Goal: Information Seeking & Learning: Check status

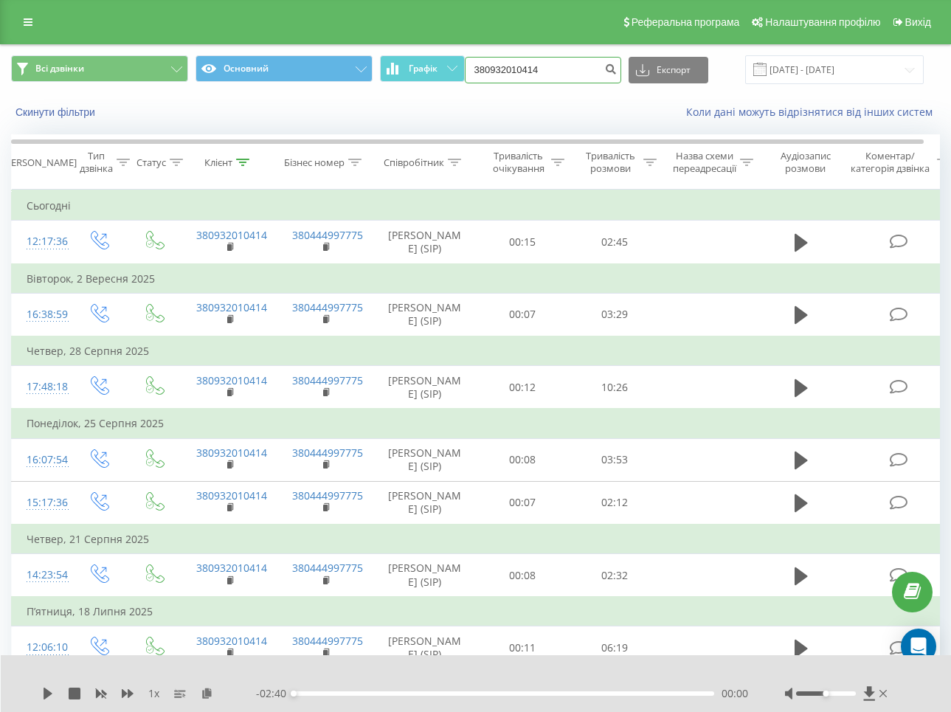
click at [568, 72] on input "380932010414" at bounding box center [543, 70] width 156 height 27
paste input "96537280"
type input "380996537280"
click at [618, 72] on icon "submit" at bounding box center [611, 67] width 13 height 9
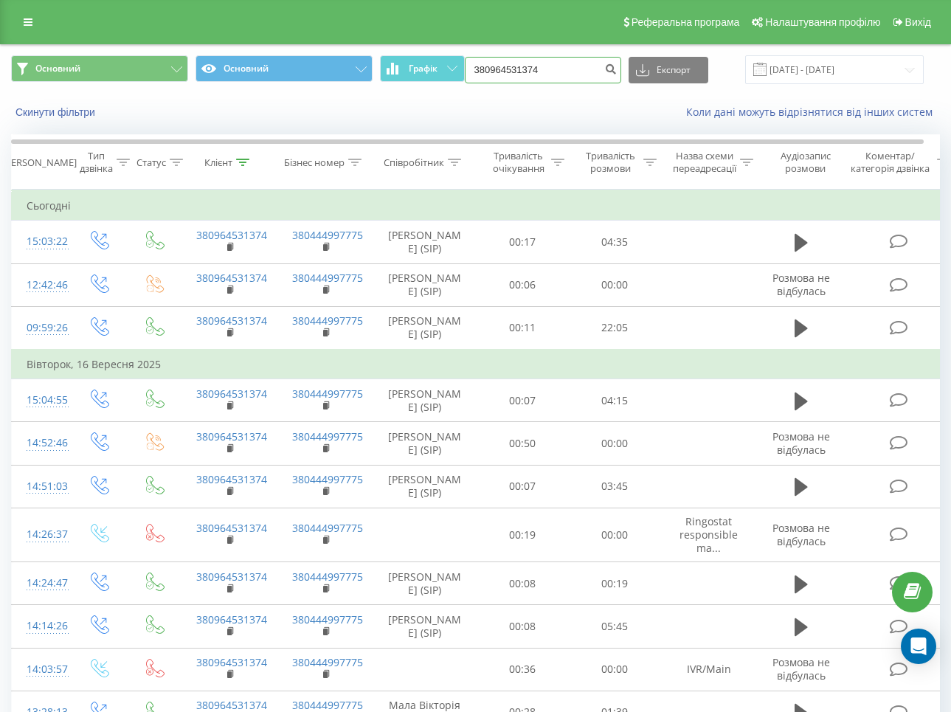
click at [507, 72] on input "380964531374" at bounding box center [543, 70] width 156 height 27
paste input "73929745"
type input "380973929745"
click at [618, 66] on icon "submit" at bounding box center [611, 67] width 13 height 9
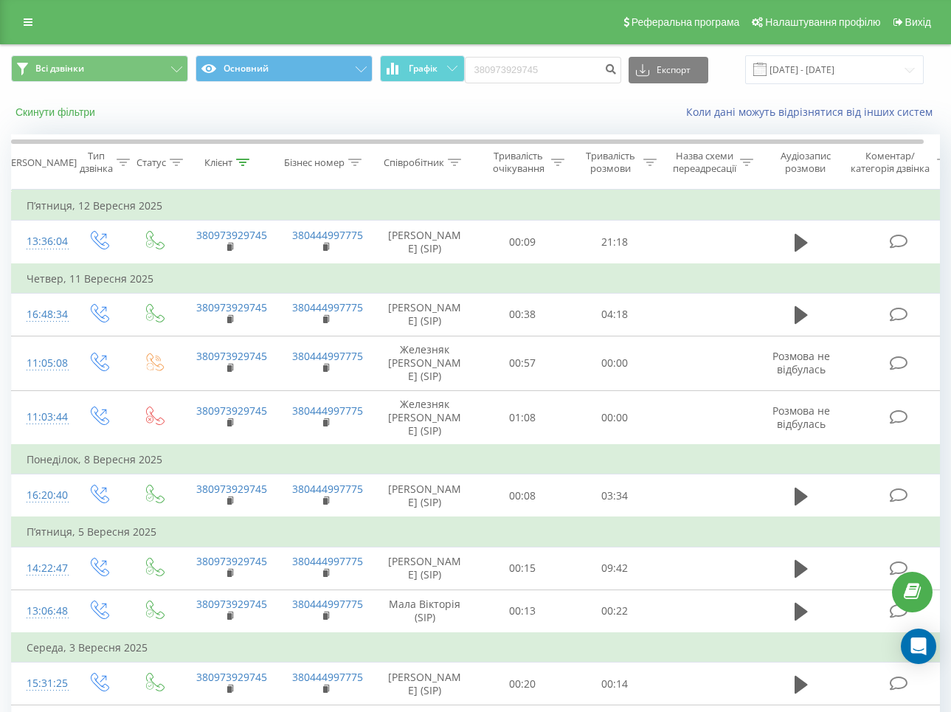
click at [47, 109] on button "Скинути фільтри" at bounding box center [56, 111] width 91 height 13
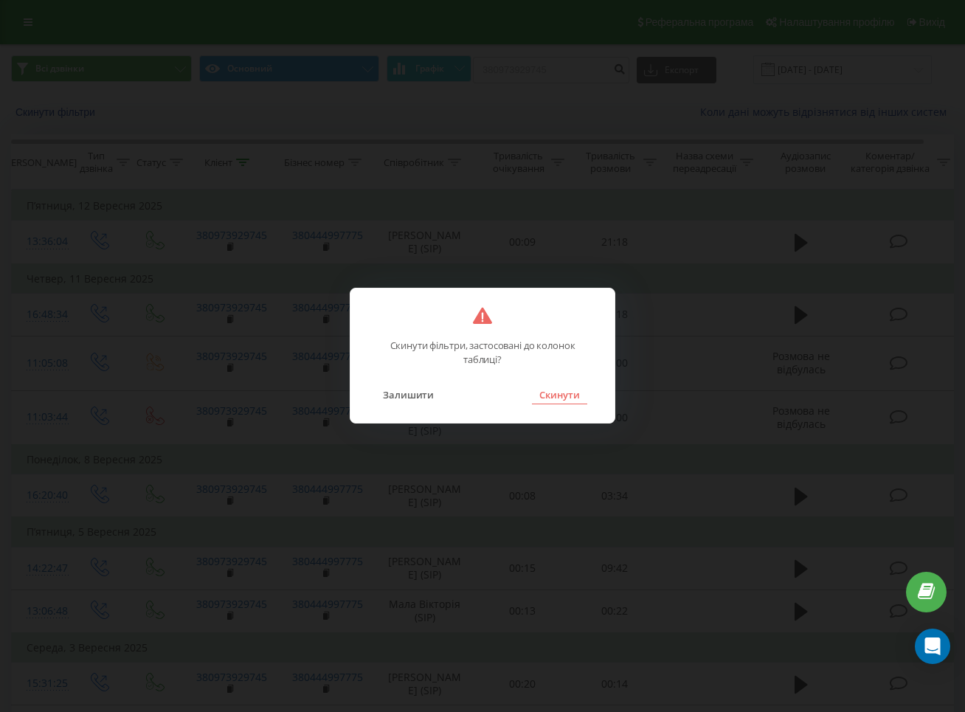
click at [554, 388] on button "Скинути" at bounding box center [559, 394] width 55 height 19
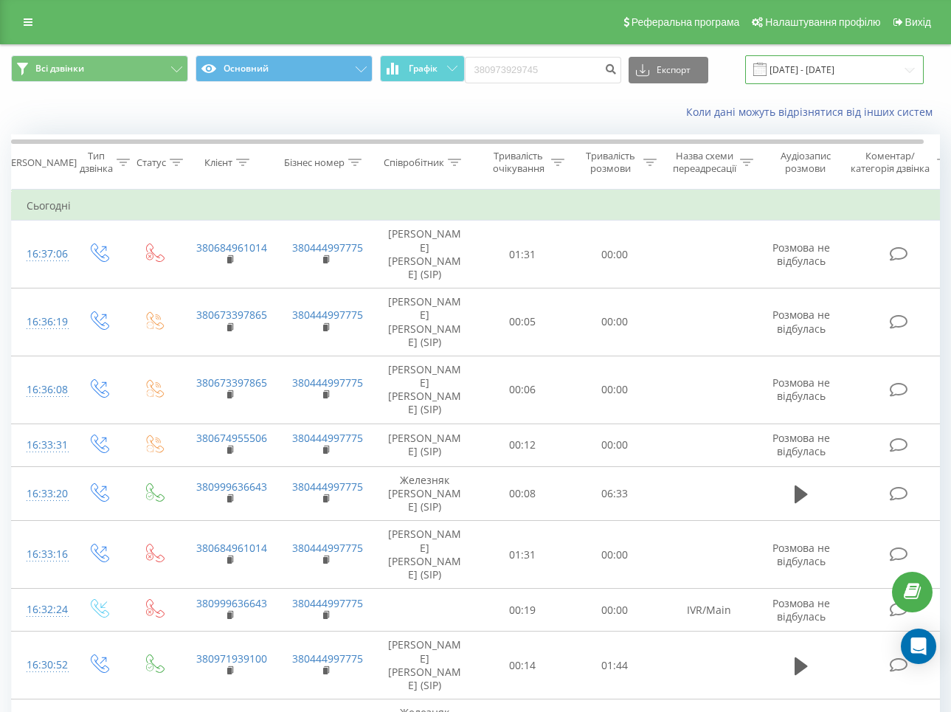
click at [840, 71] on input "[DATE] - [DATE]" at bounding box center [834, 69] width 179 height 29
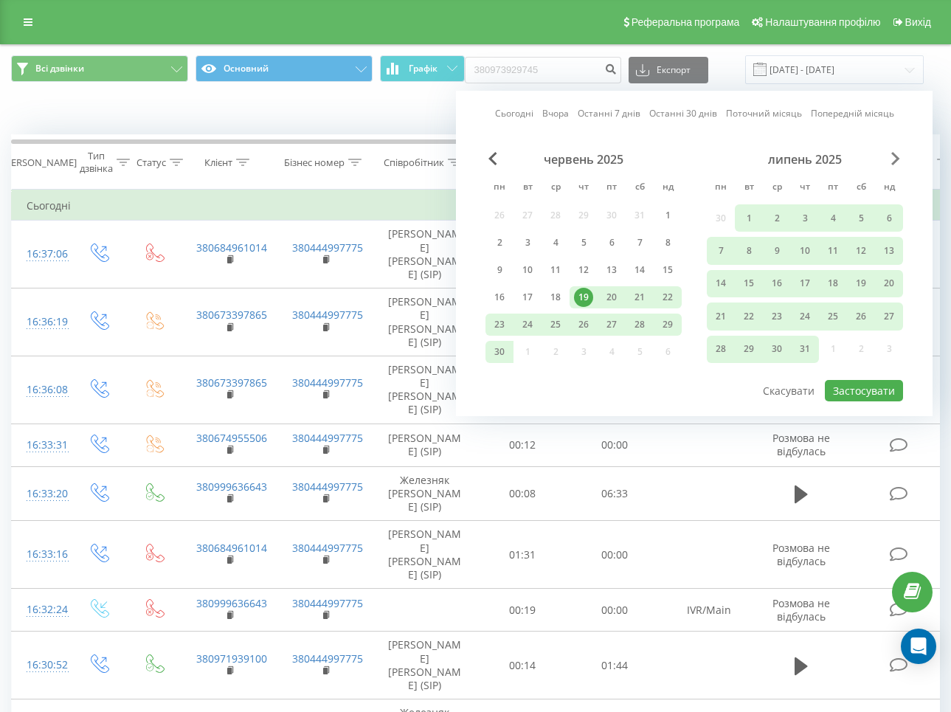
click at [891, 156] on span "Next Month" at bounding box center [895, 158] width 9 height 13
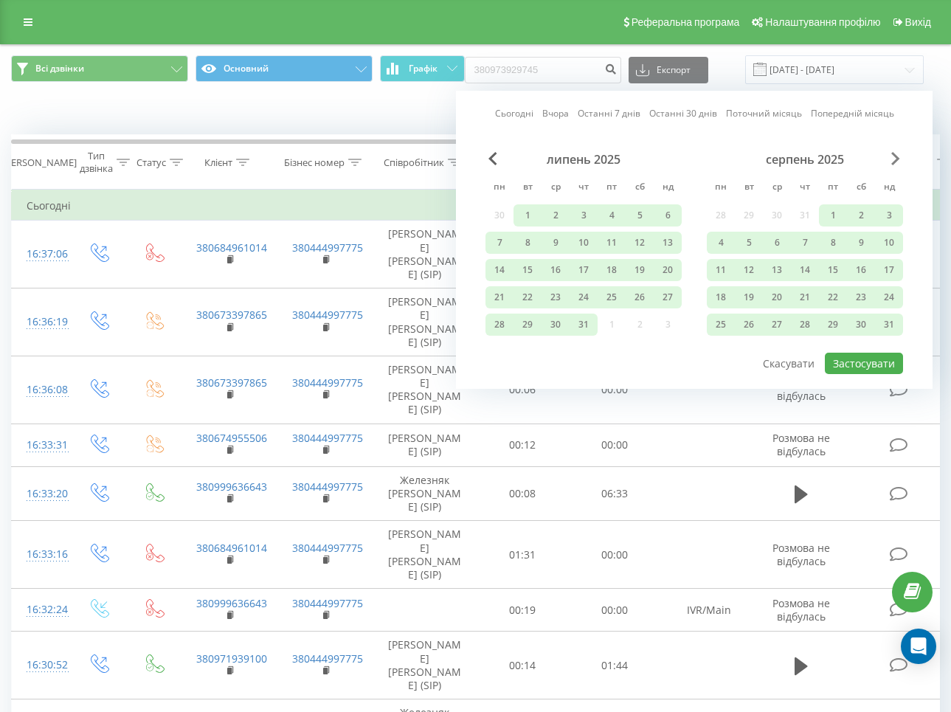
click at [891, 156] on span "Next Month" at bounding box center [895, 158] width 9 height 13
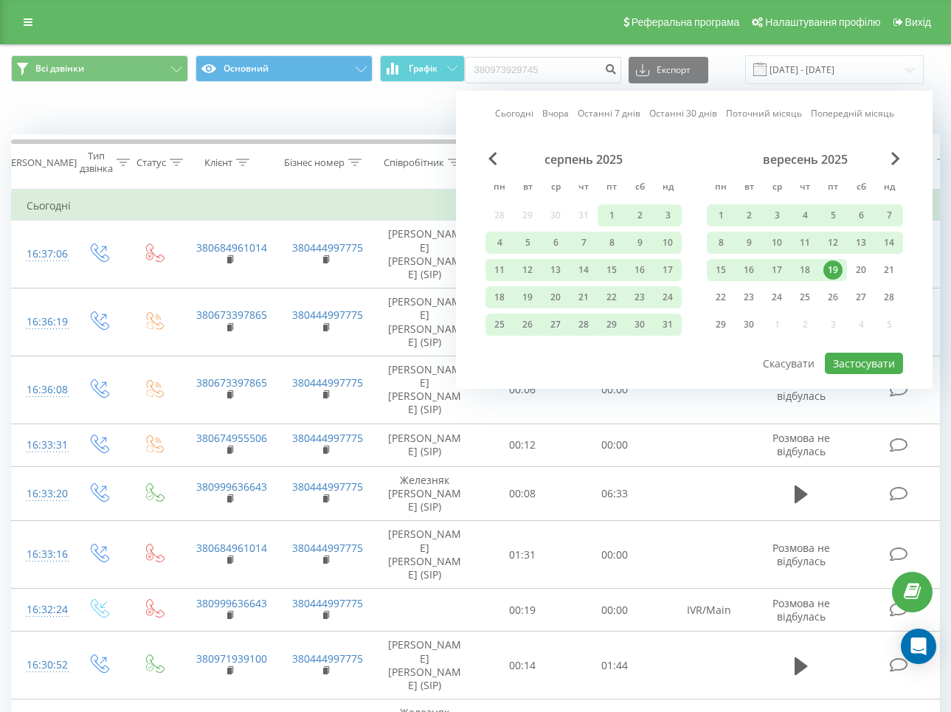
click at [826, 269] on div "19" at bounding box center [832, 269] width 19 height 19
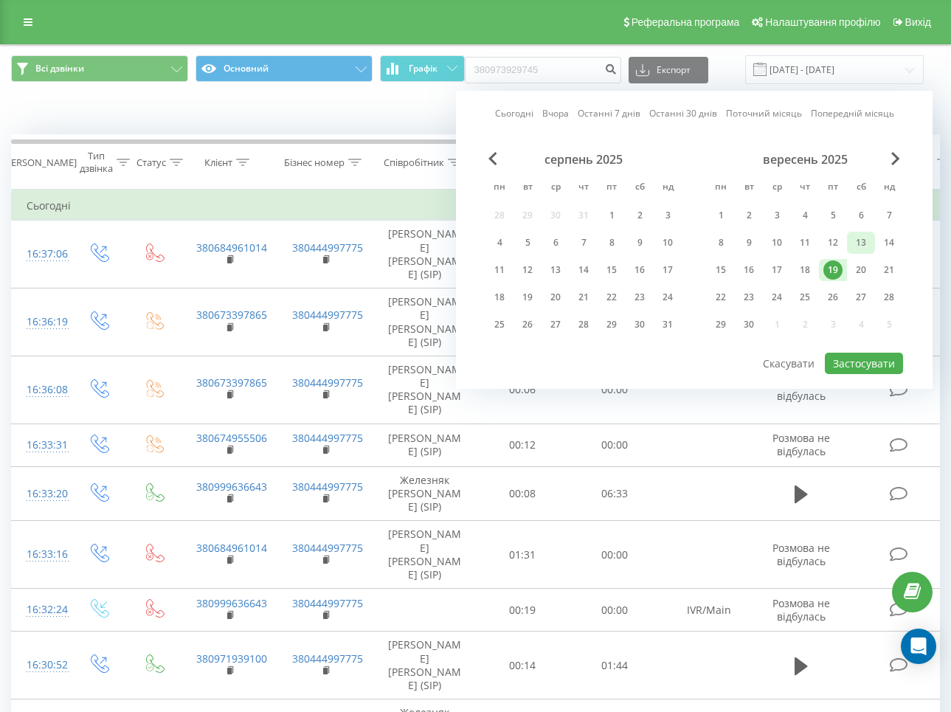
click at [859, 245] on div "13" at bounding box center [860, 242] width 19 height 19
click at [859, 238] on div "13" at bounding box center [860, 242] width 19 height 19
click at [865, 361] on button "Застосувати" at bounding box center [864, 363] width 78 height 21
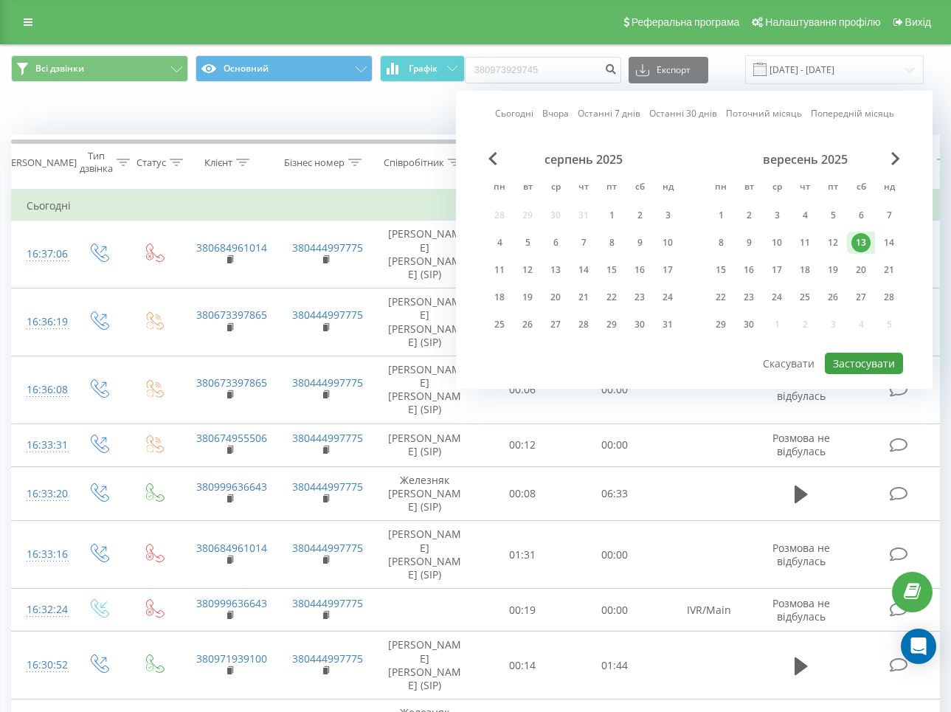
type input "13.09.2025 - 13.09.2025"
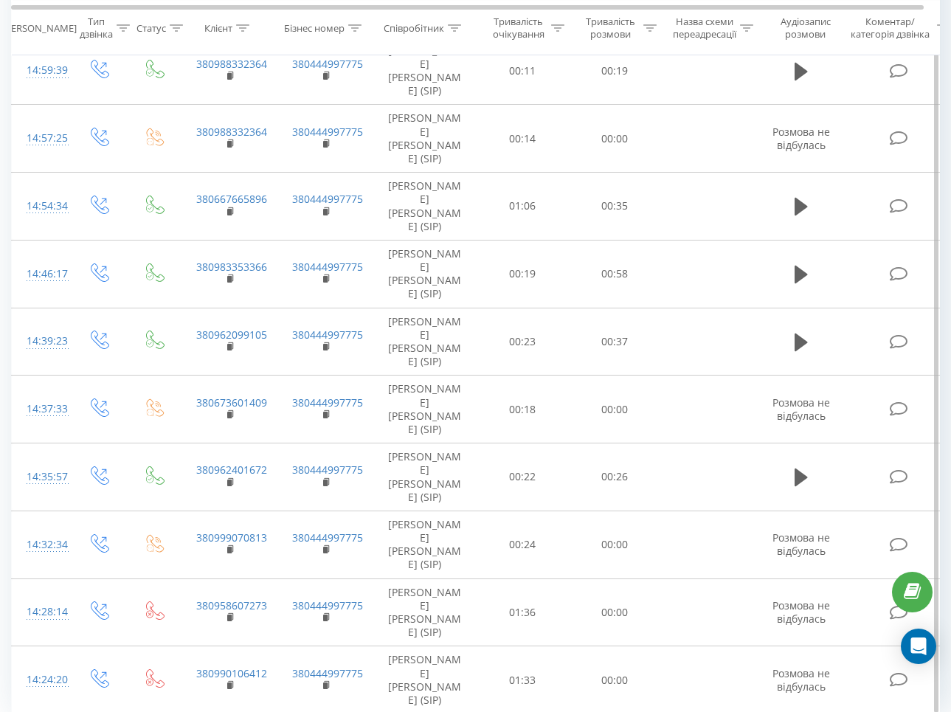
scroll to position [1256, 0]
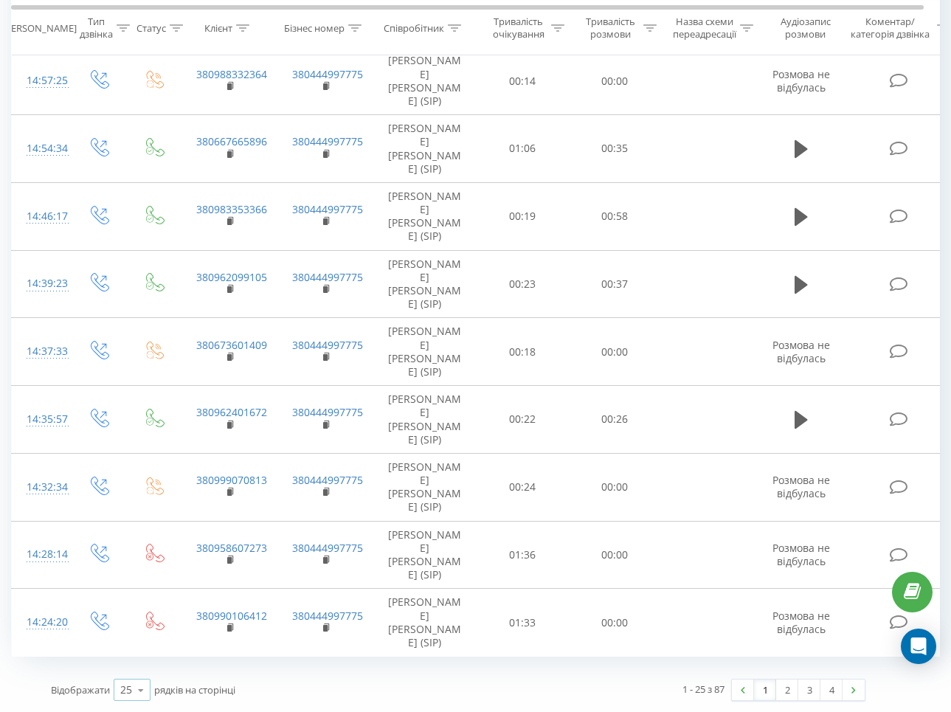
click at [145, 689] on icon at bounding box center [141, 690] width 22 height 29
click at [128, 673] on span "100" at bounding box center [129, 669] width 18 height 14
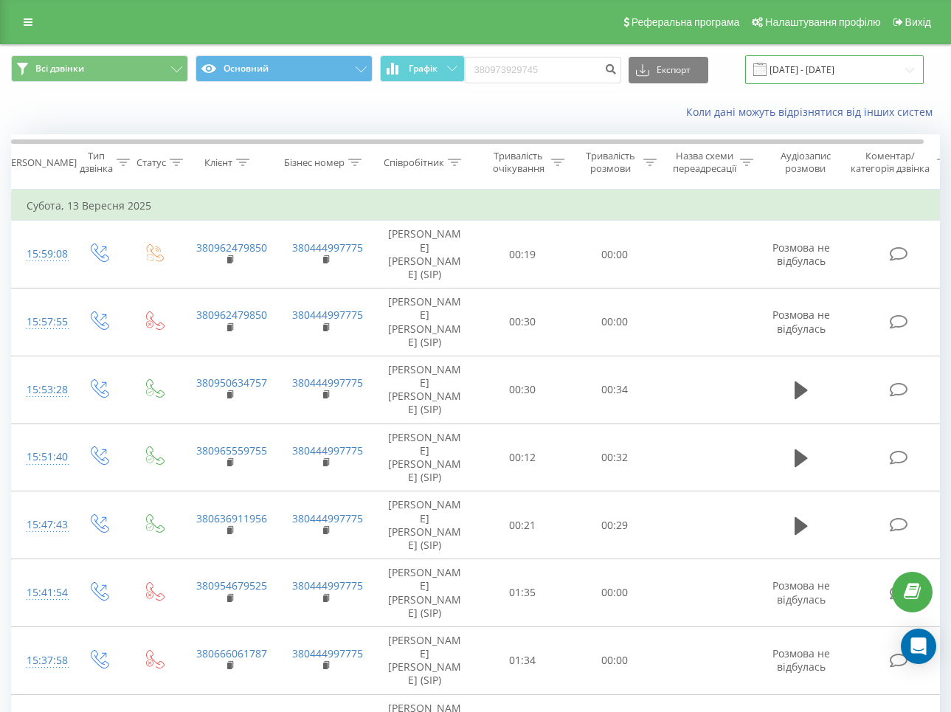
click at [885, 70] on input "13.09.2025 - 13.09.2025" at bounding box center [834, 69] width 179 height 29
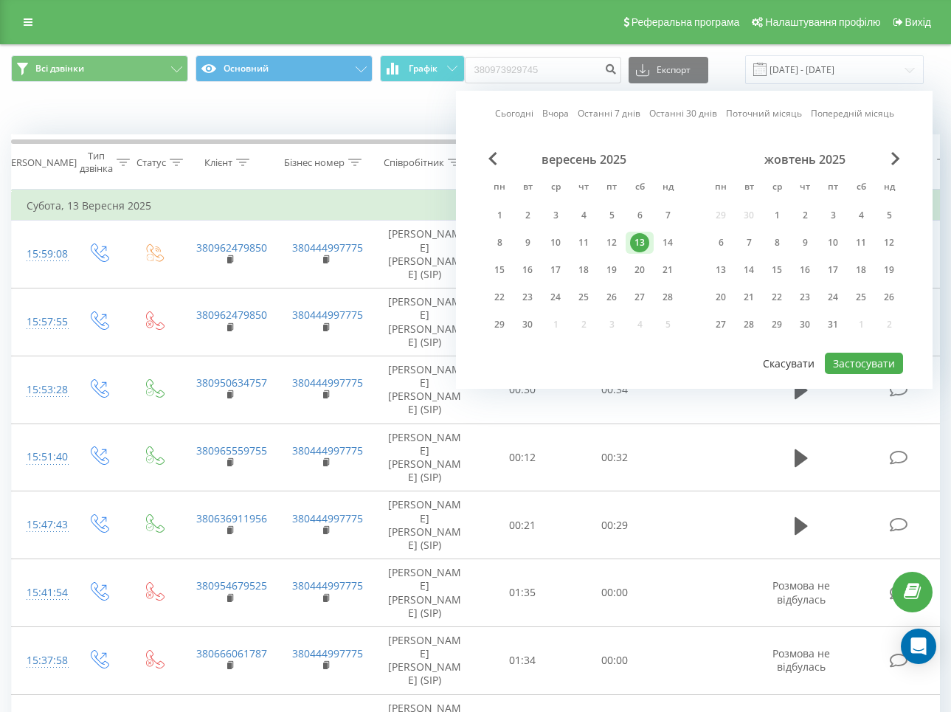
click at [795, 364] on button "Скасувати" at bounding box center [789, 363] width 68 height 21
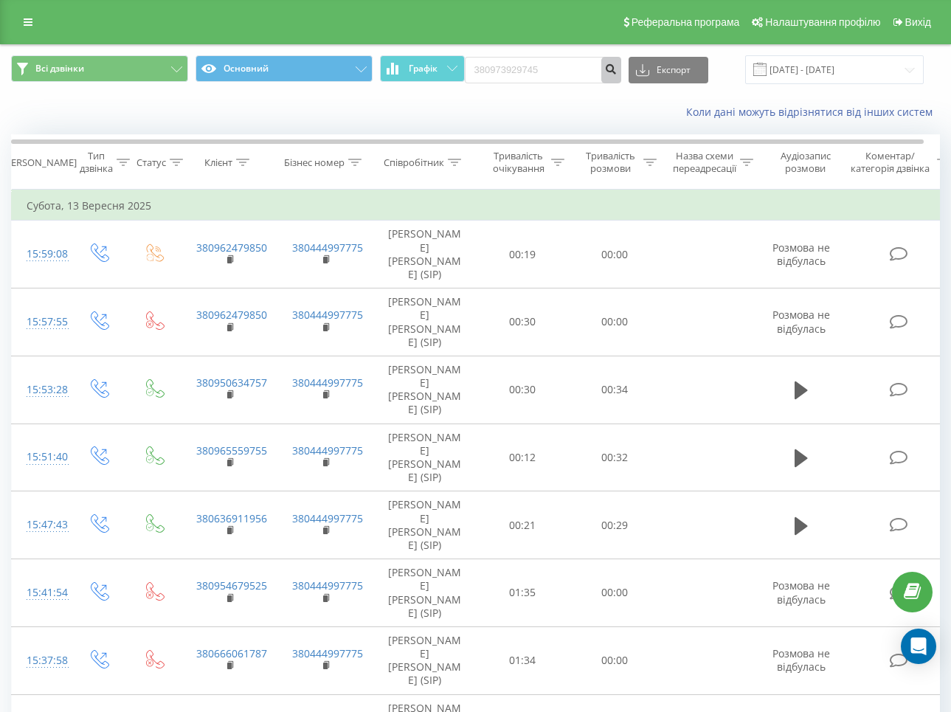
click at [621, 66] on button "submit" at bounding box center [611, 70] width 20 height 27
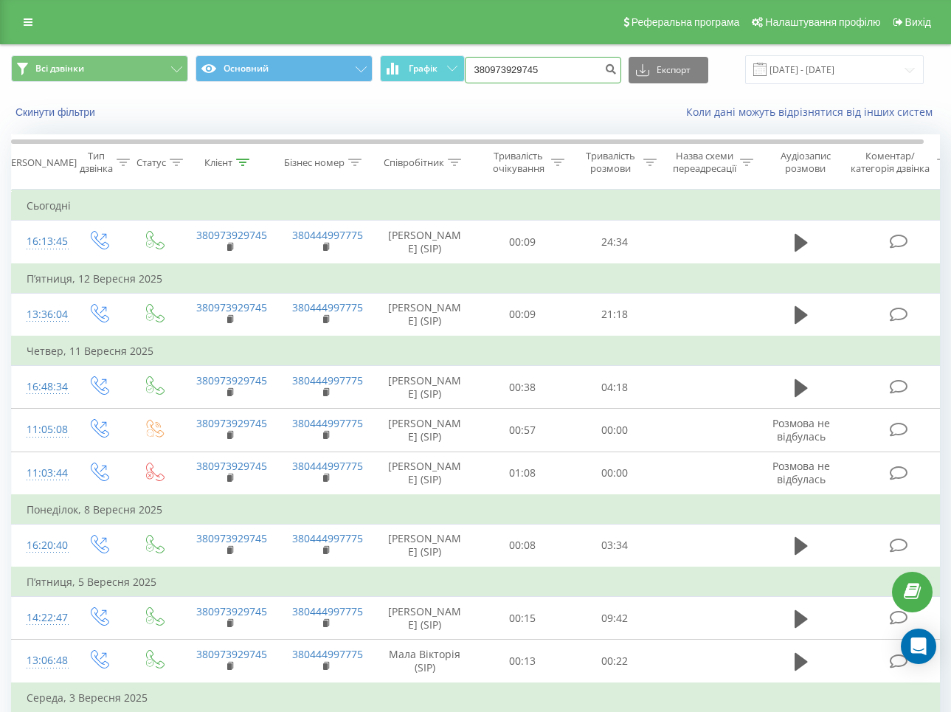
click at [555, 69] on input "380973929745" at bounding box center [543, 70] width 156 height 27
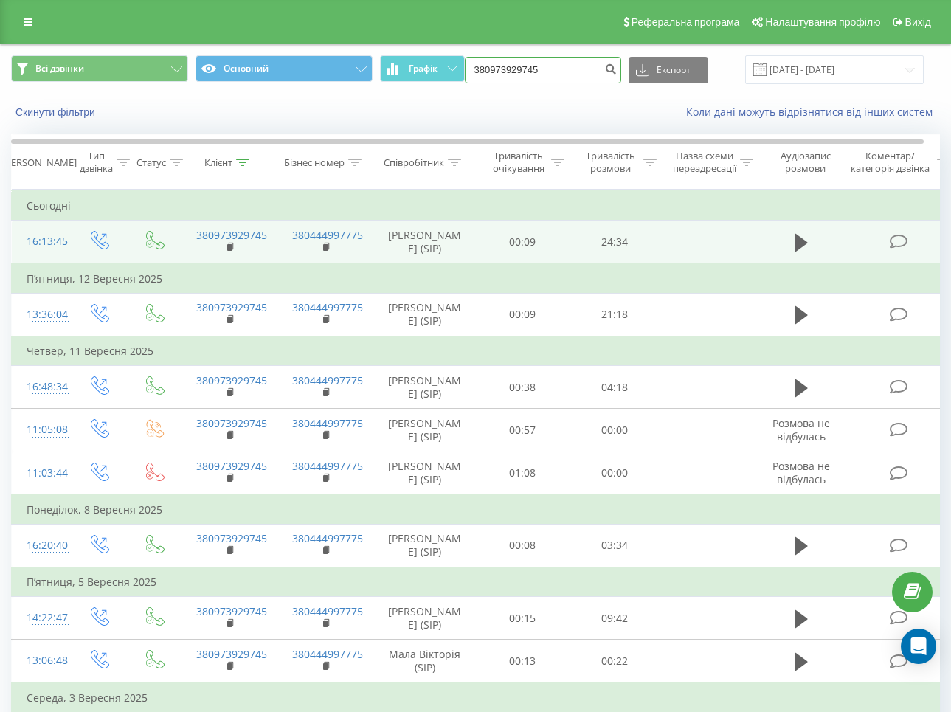
paste input "674955506"
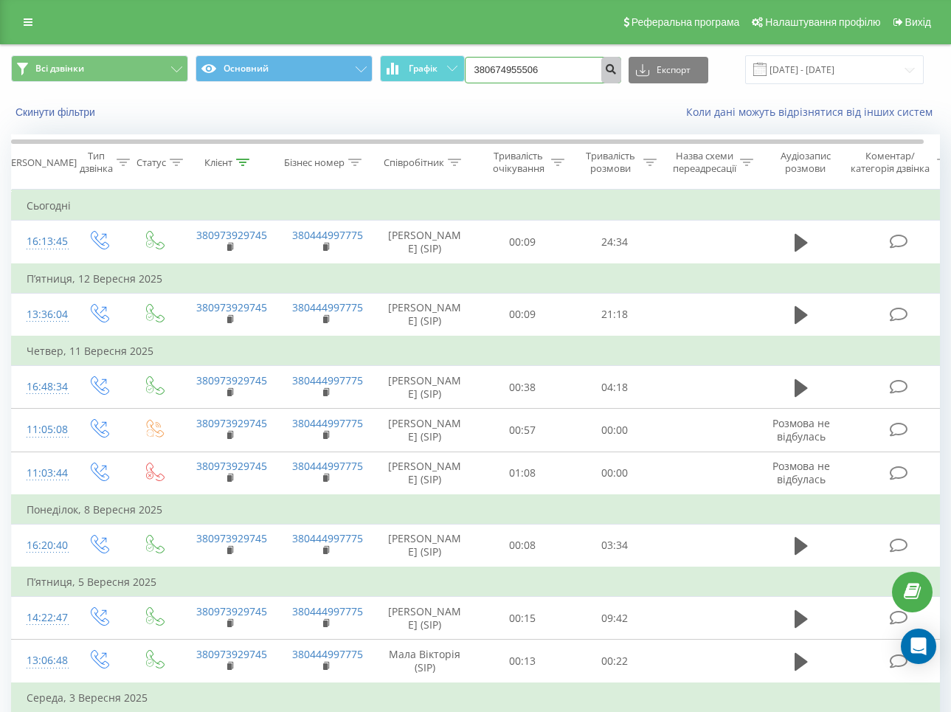
type input "380674955506"
click at [618, 72] on icon "submit" at bounding box center [611, 67] width 13 height 9
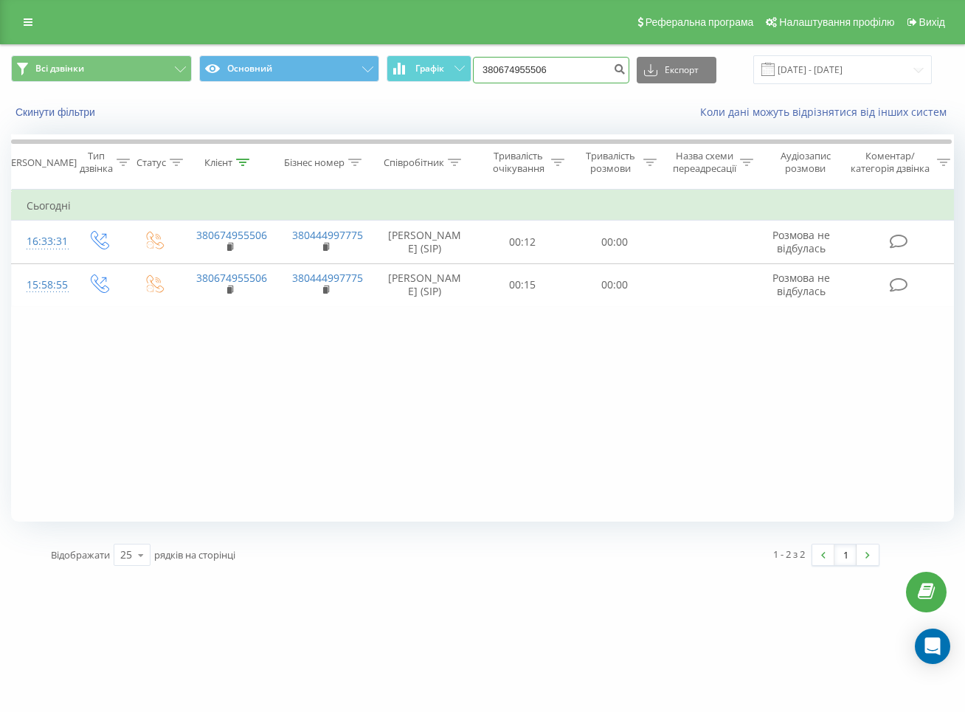
click at [550, 70] on input "380674955506" at bounding box center [551, 70] width 156 height 27
paste input "939168728"
type input "380939168728"
click at [626, 71] on icon "submit" at bounding box center [619, 67] width 13 height 9
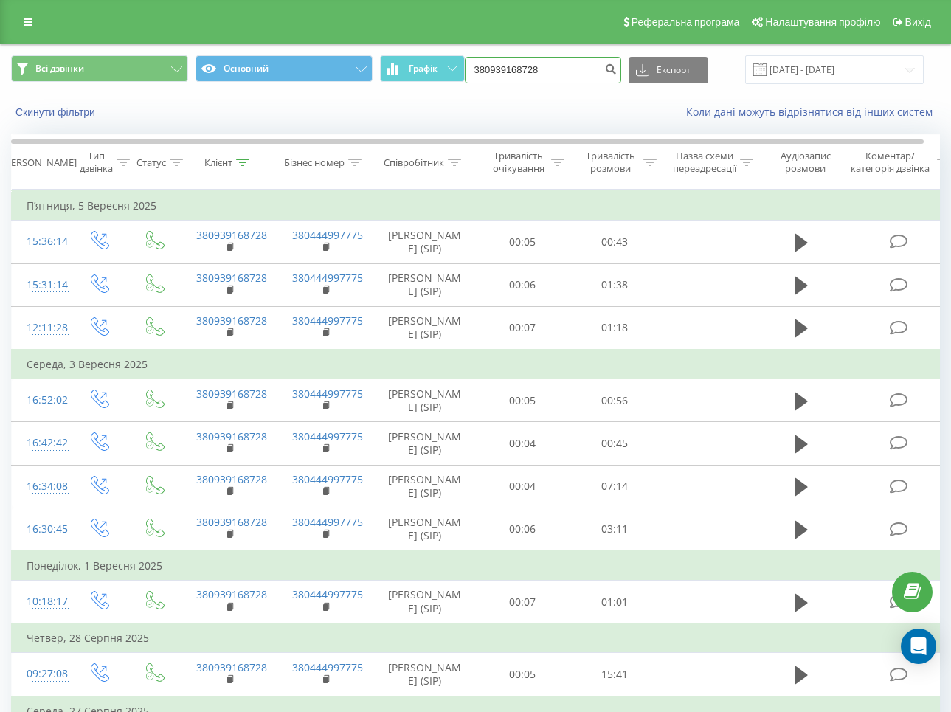
click at [562, 77] on input "380939168728" at bounding box center [543, 70] width 156 height 27
paste input "63247691"
type input "380632476918"
click at [615, 66] on icon "submit" at bounding box center [611, 67] width 13 height 9
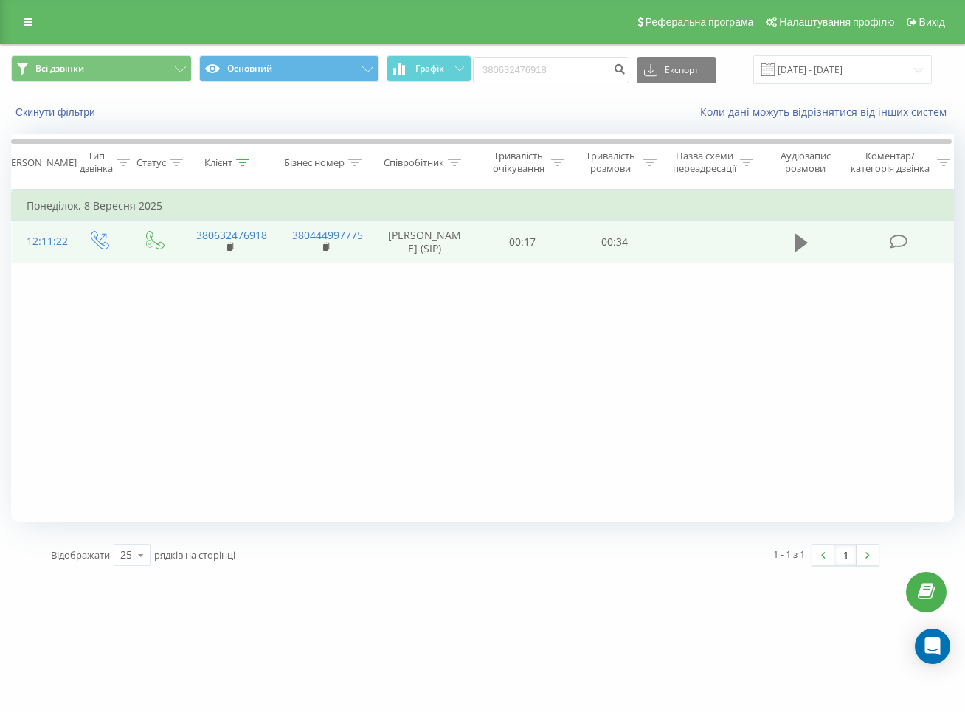
click at [791, 238] on button at bounding box center [801, 243] width 22 height 22
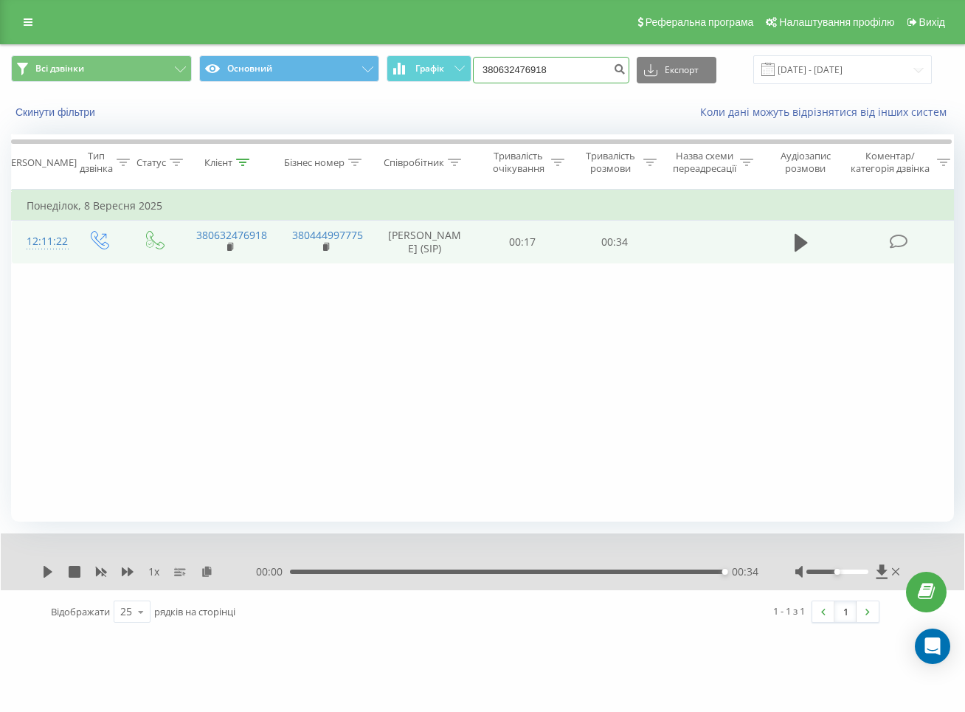
click at [584, 71] on input "380632476918" at bounding box center [551, 70] width 156 height 27
paste input "0937404135"
type input "0937404135"
click at [626, 69] on icon "submit" at bounding box center [619, 67] width 13 height 9
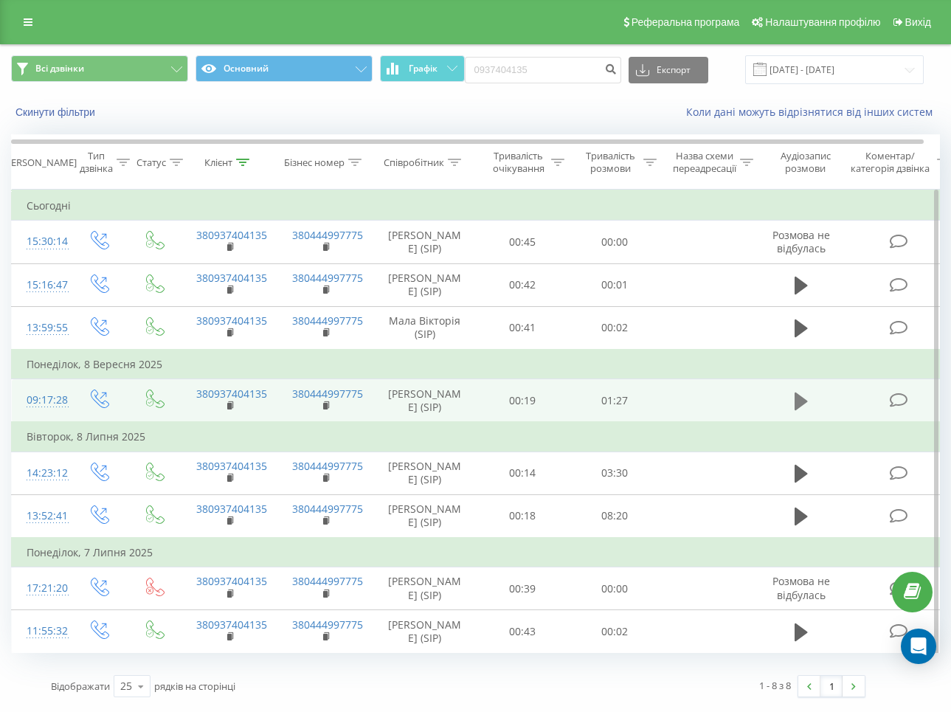
click at [793, 412] on button at bounding box center [801, 401] width 22 height 22
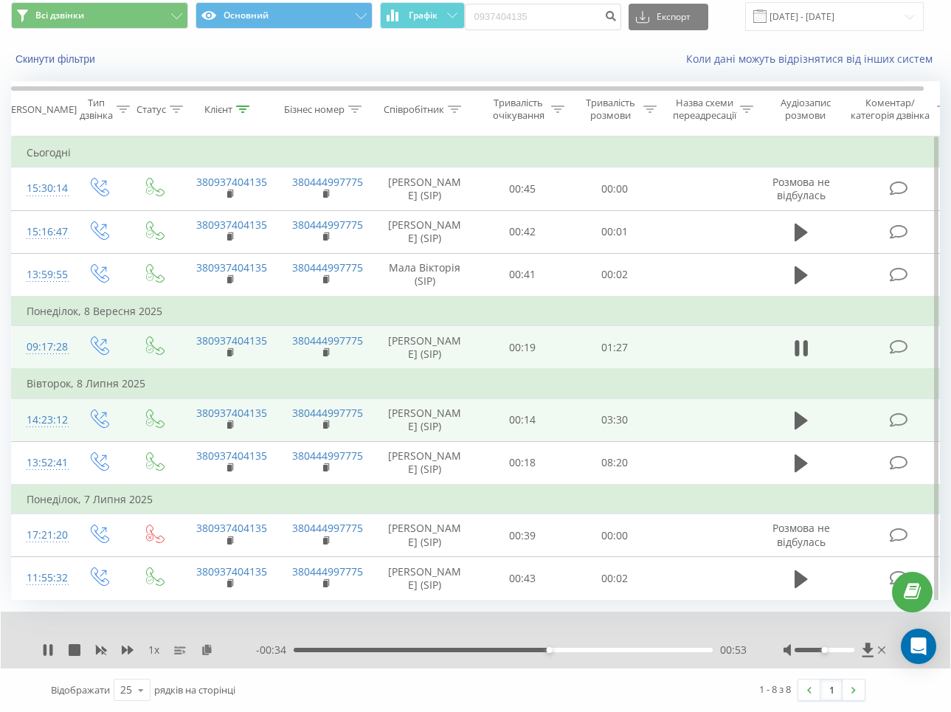
scroll to position [122, 0]
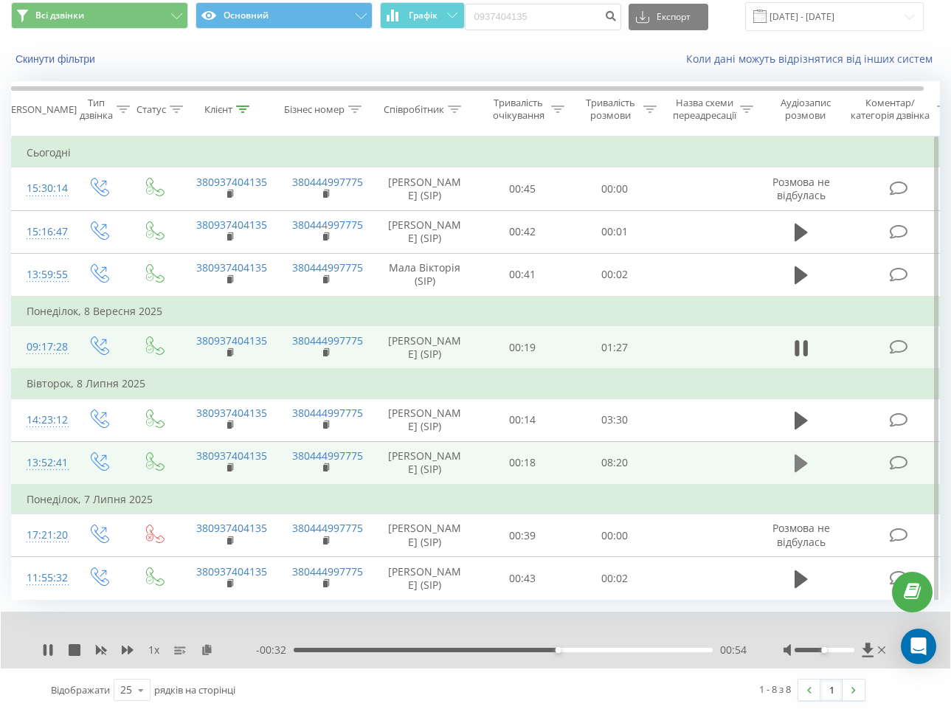
click at [806, 453] on icon at bounding box center [801, 463] width 13 height 21
click at [332, 648] on div "00:46" at bounding box center [503, 650] width 419 height 4
click at [371, 648] on div "01:33" at bounding box center [503, 650] width 419 height 4
click at [403, 648] on div "01:40" at bounding box center [503, 650] width 419 height 4
click at [487, 649] on div "03:51" at bounding box center [503, 650] width 419 height 4
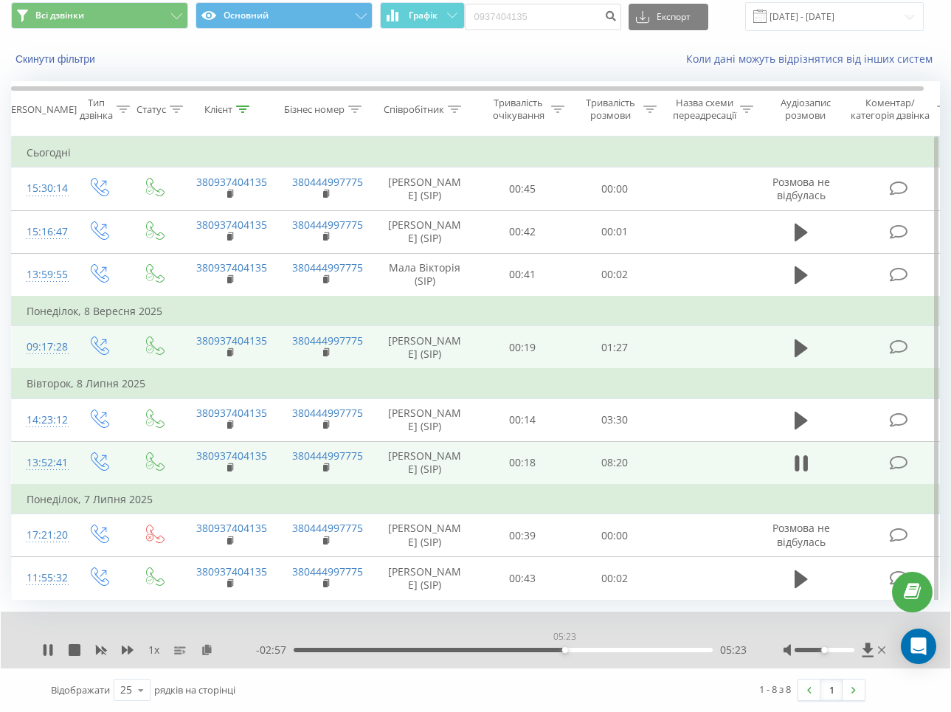
click at [564, 648] on div "05:23" at bounding box center [503, 650] width 419 height 4
click at [645, 648] on div "05:26" at bounding box center [503, 650] width 419 height 4
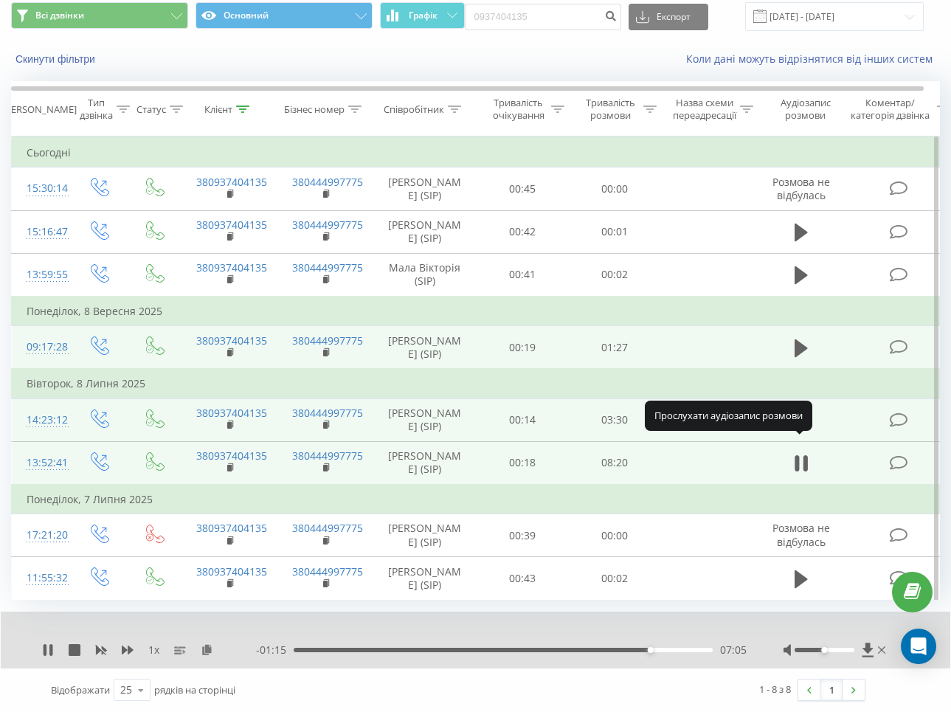
click at [801, 412] on icon at bounding box center [801, 421] width 13 height 18
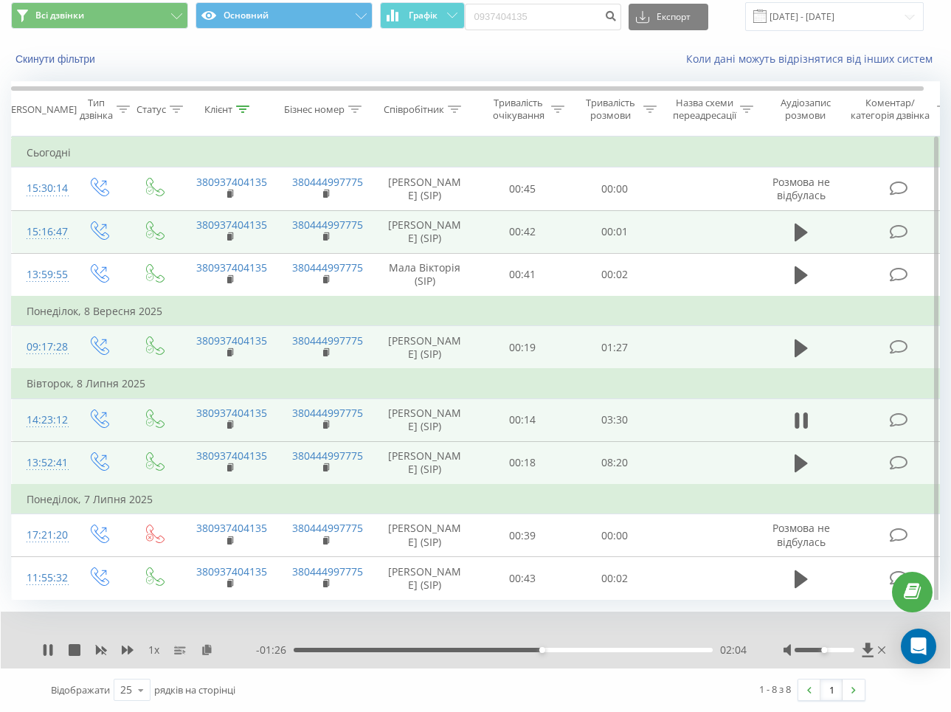
scroll to position [0, 0]
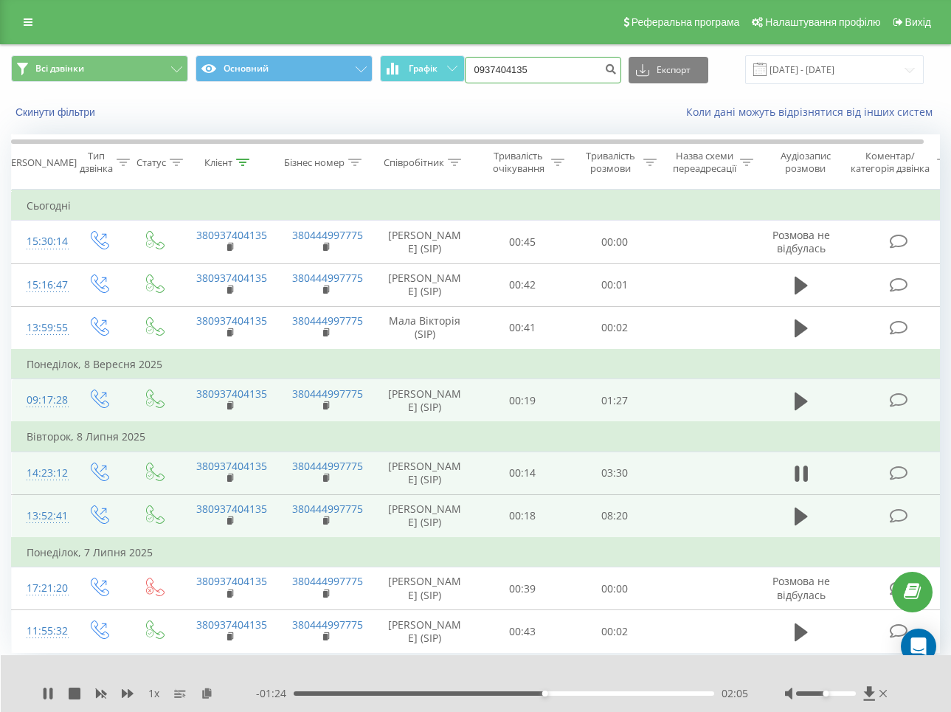
click at [562, 72] on input "0937404135" at bounding box center [543, 70] width 156 height 27
paste input "380994852798"
type input "380994852798"
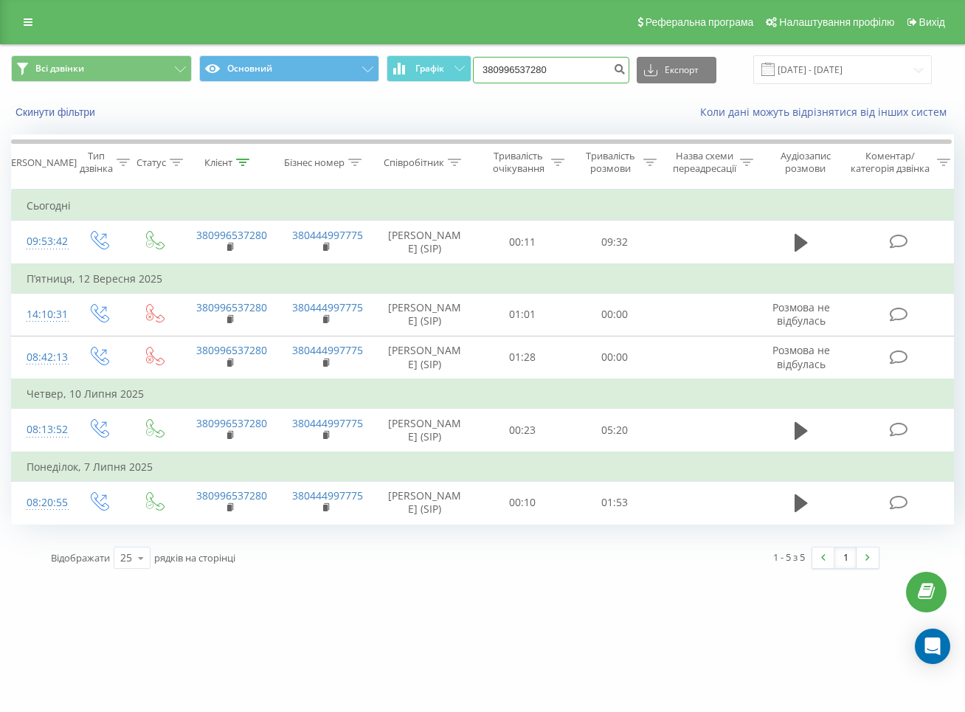
click at [554, 68] on input "380996537280" at bounding box center [551, 70] width 156 height 27
paste input "4852798"
type input "380994852798"
click at [626, 72] on icon "submit" at bounding box center [619, 67] width 13 height 9
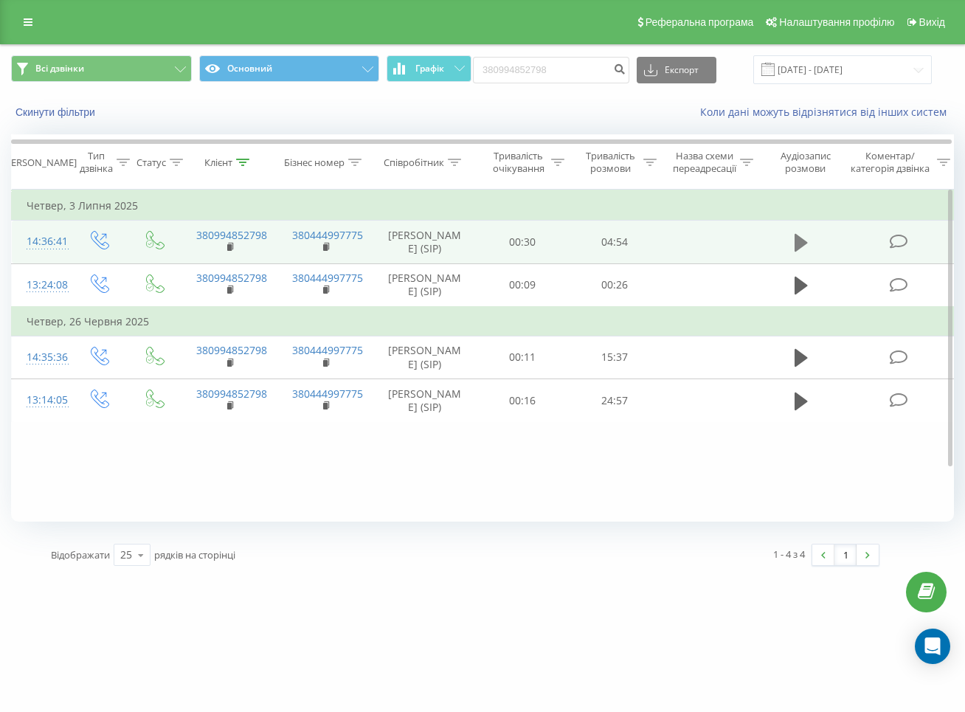
click at [800, 242] on icon at bounding box center [801, 243] width 13 height 18
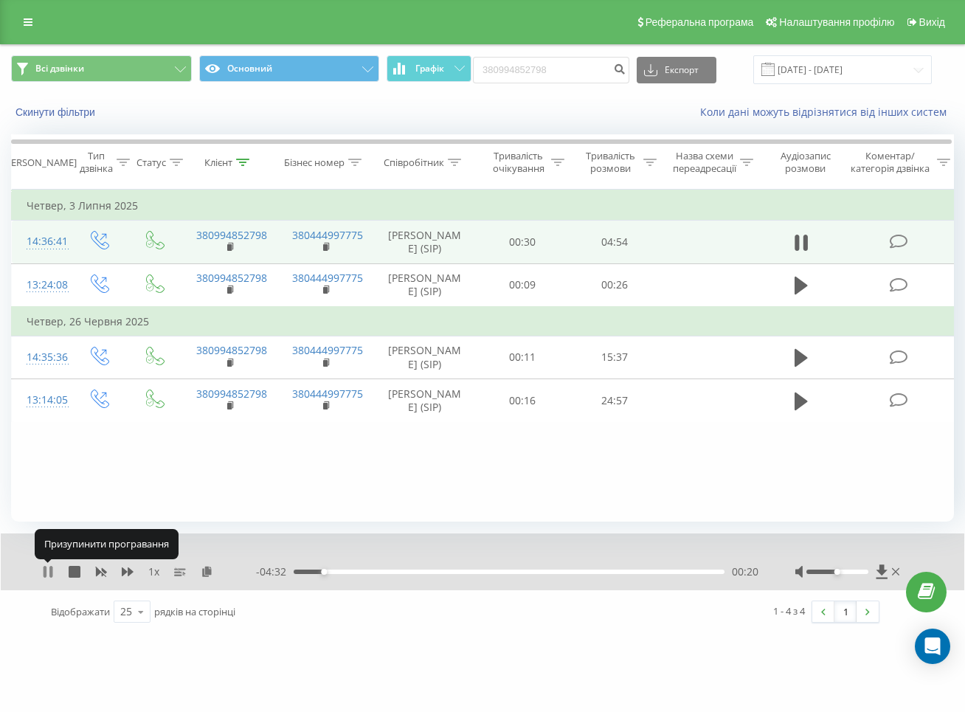
click at [46, 568] on icon at bounding box center [45, 572] width 3 height 12
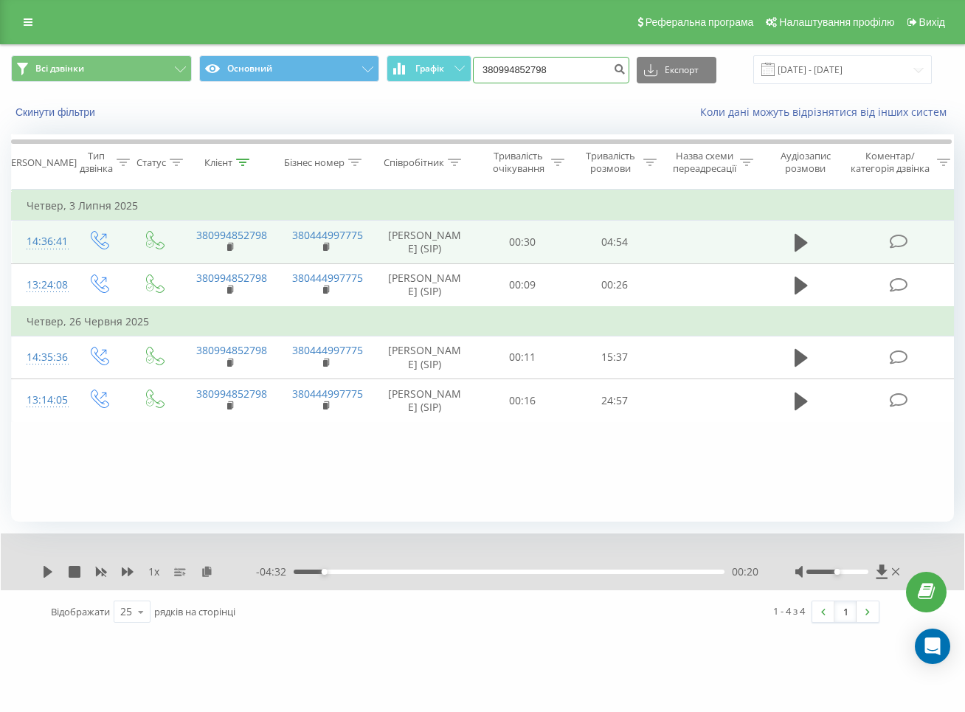
click at [571, 67] on input "380994852798" at bounding box center [551, 70] width 156 height 27
paste input "63247691"
type input "380632476918"
click at [626, 68] on icon "submit" at bounding box center [619, 67] width 13 height 9
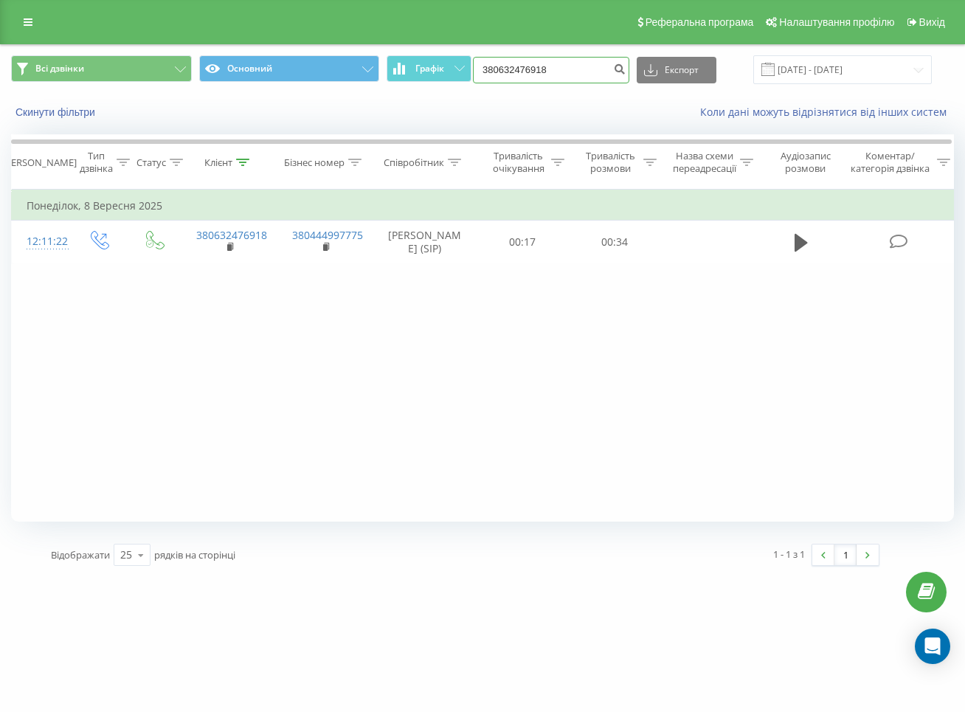
click at [598, 72] on input "380632476918" at bounding box center [551, 70] width 156 height 27
paste input "507742056"
type input "380507742056"
click at [626, 63] on icon "submit" at bounding box center [619, 67] width 13 height 9
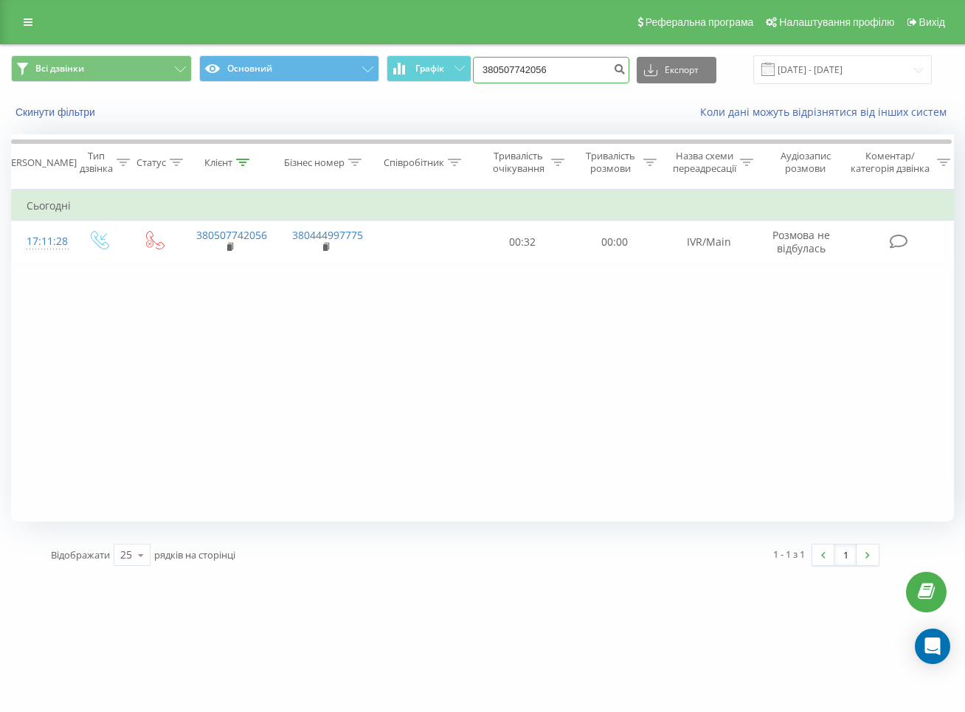
click at [567, 58] on input "380507742056" at bounding box center [551, 70] width 156 height 27
paste input "636880991"
type input "380636880991"
click at [626, 74] on button "submit" at bounding box center [619, 70] width 20 height 27
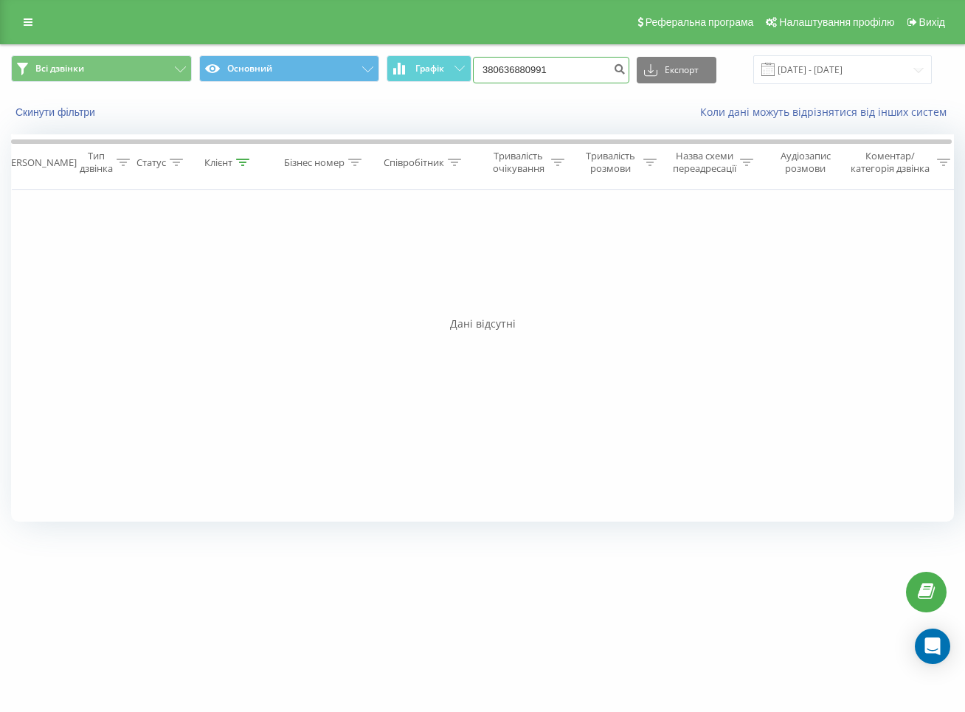
click at [562, 69] on input "380636880991" at bounding box center [551, 70] width 156 height 27
paste input "500739847"
type input "380500739847"
click at [629, 72] on button "submit" at bounding box center [619, 70] width 20 height 27
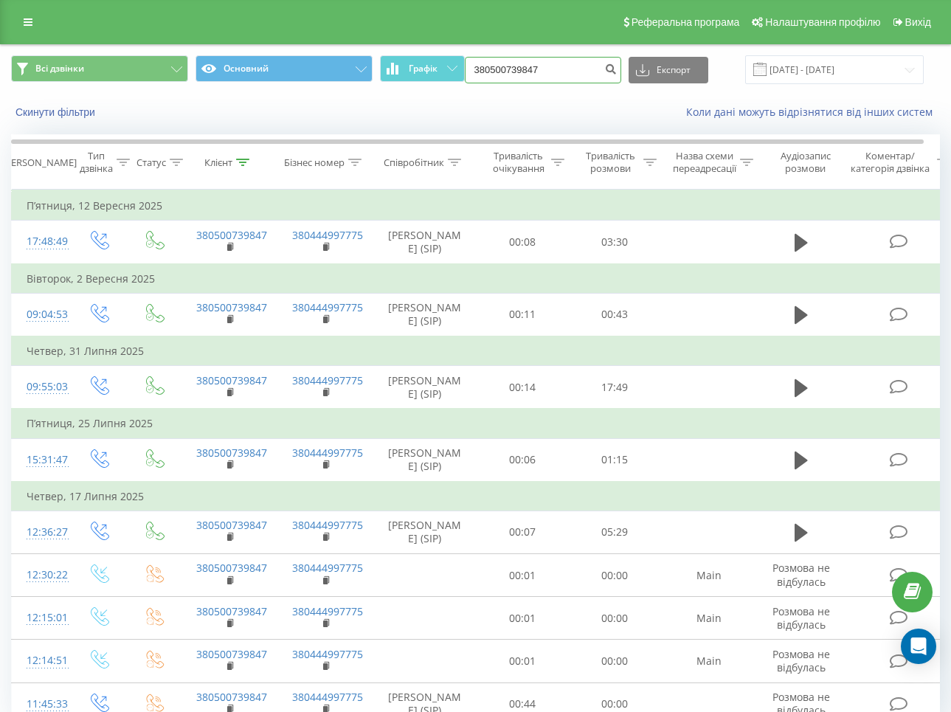
click at [554, 58] on input "380500739847" at bounding box center [543, 70] width 156 height 27
paste input "679229870"
type input "380679229870"
click at [611, 69] on button "submit" at bounding box center [611, 70] width 20 height 27
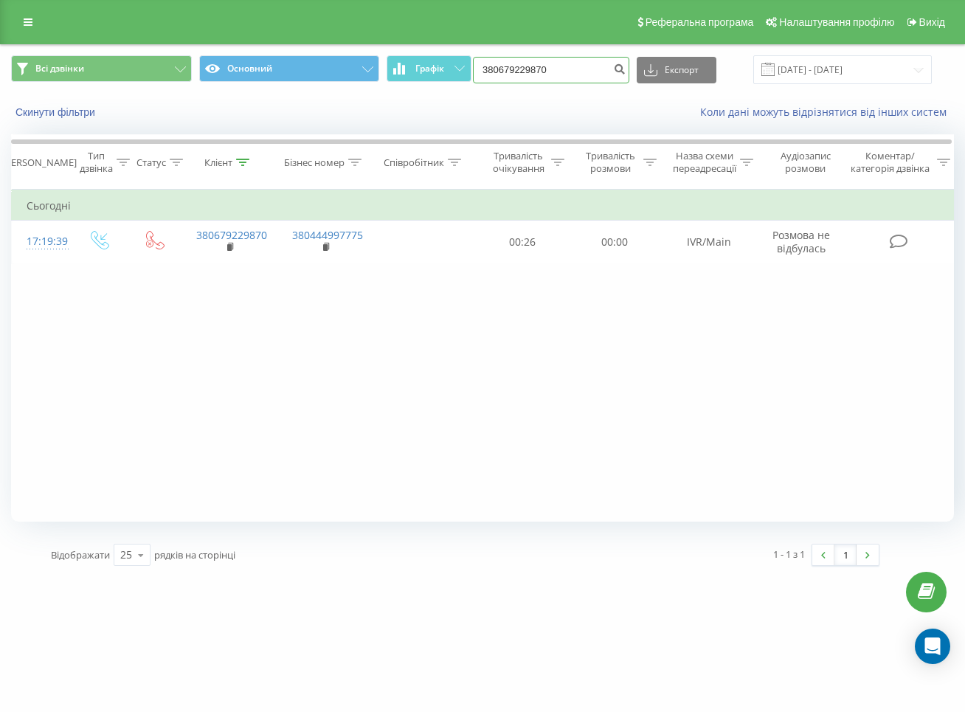
click at [563, 70] on input "380679229870" at bounding box center [551, 70] width 156 height 27
paste input "36880991"
type input "380636880991"
click at [626, 69] on icon "submit" at bounding box center [619, 67] width 13 height 9
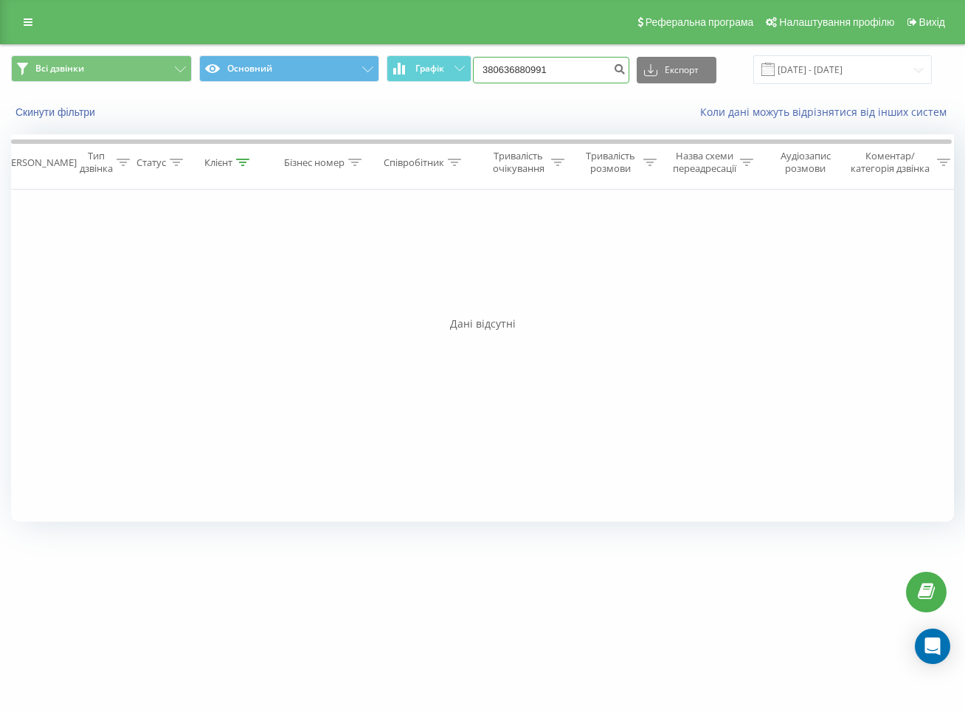
click at [563, 77] on input "380636880991" at bounding box center [551, 70] width 156 height 27
click at [570, 74] on input "380636880991" at bounding box center [551, 70] width 156 height 27
paste input "500739847"
type input "380500739847"
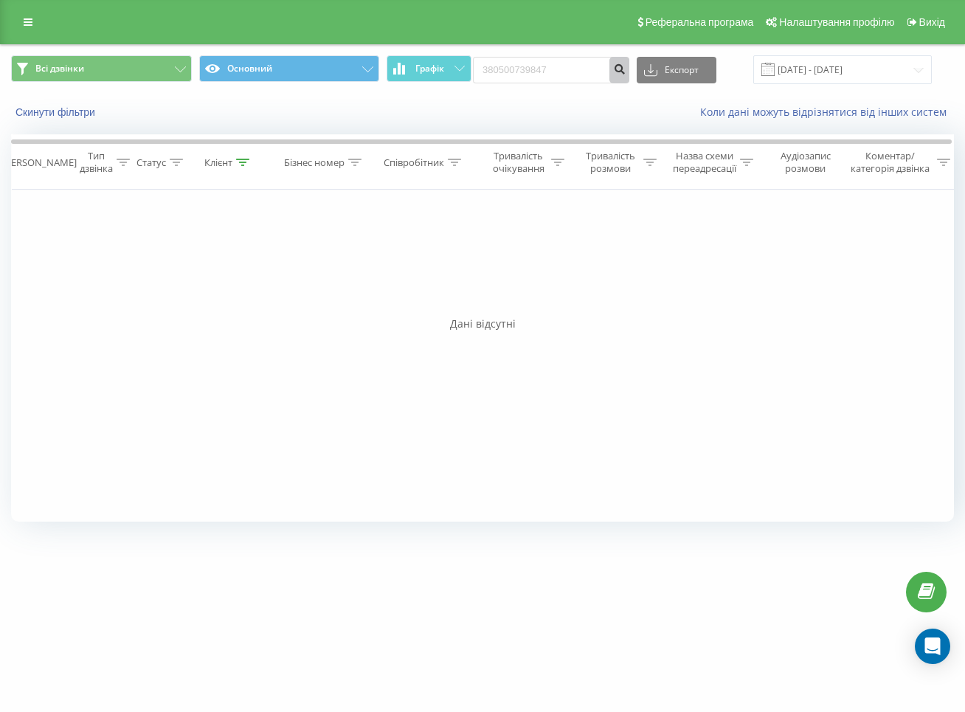
click at [626, 66] on icon "submit" at bounding box center [619, 67] width 13 height 9
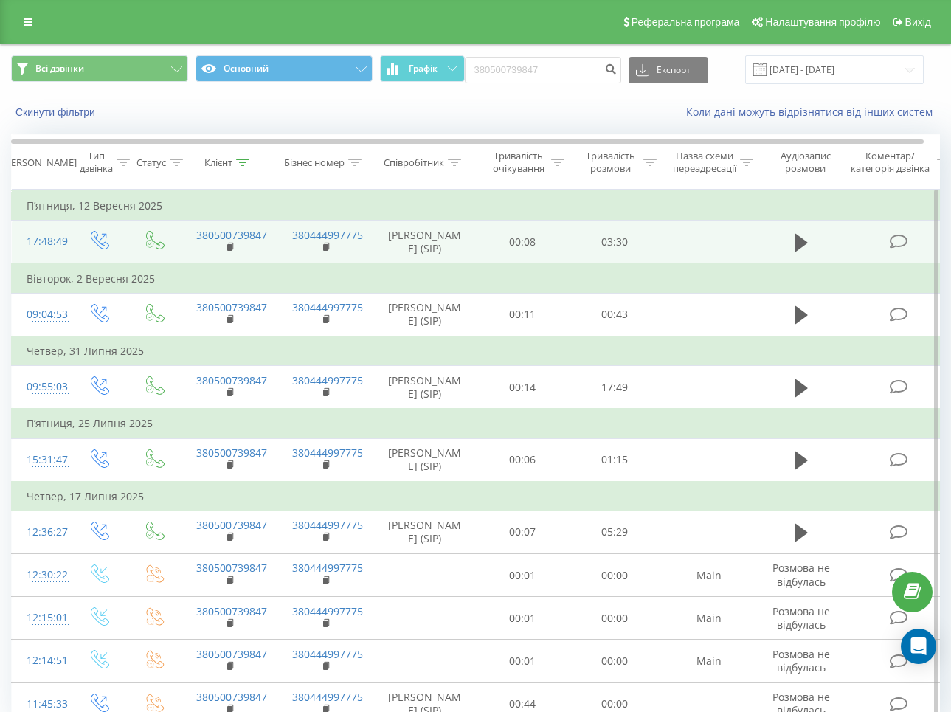
click at [784, 262] on td at bounding box center [801, 243] width 89 height 44
click at [790, 246] on button at bounding box center [801, 243] width 22 height 22
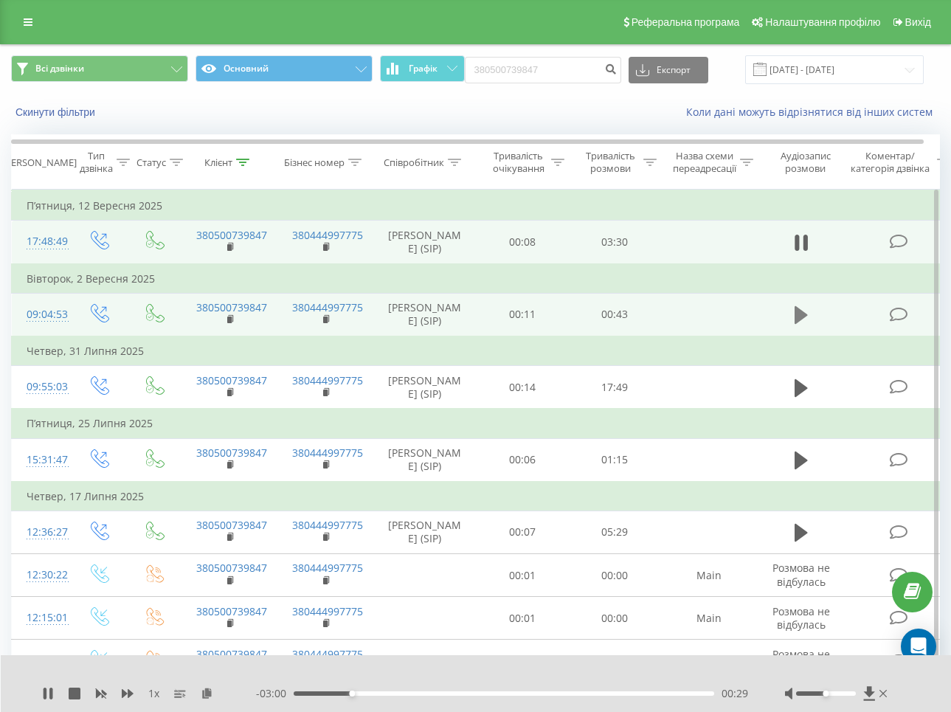
click at [795, 324] on icon at bounding box center [801, 315] width 13 height 18
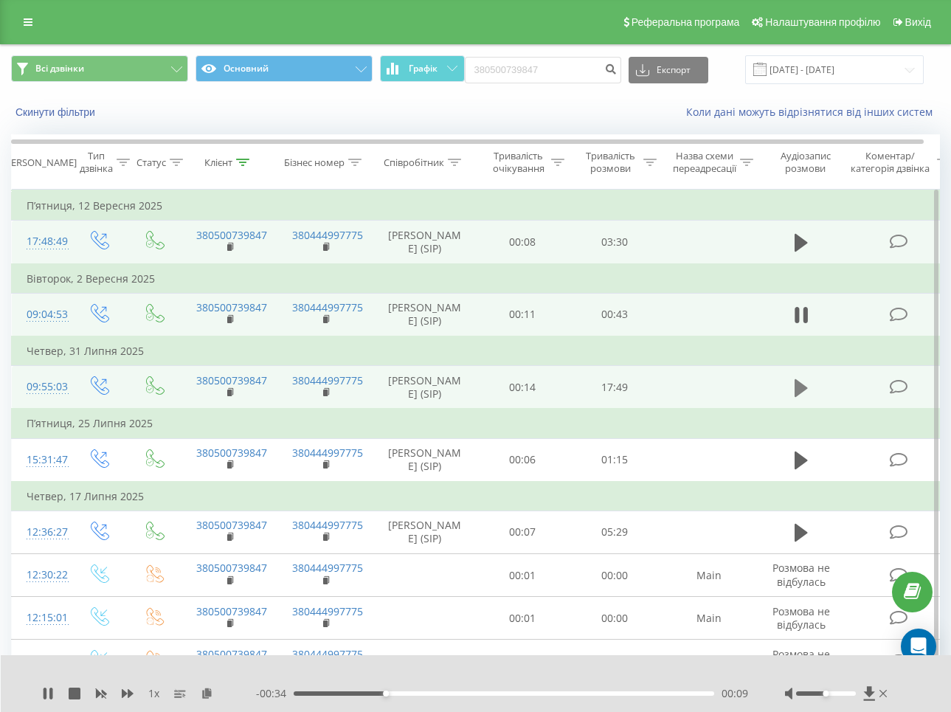
click at [801, 396] on icon at bounding box center [801, 387] width 13 height 18
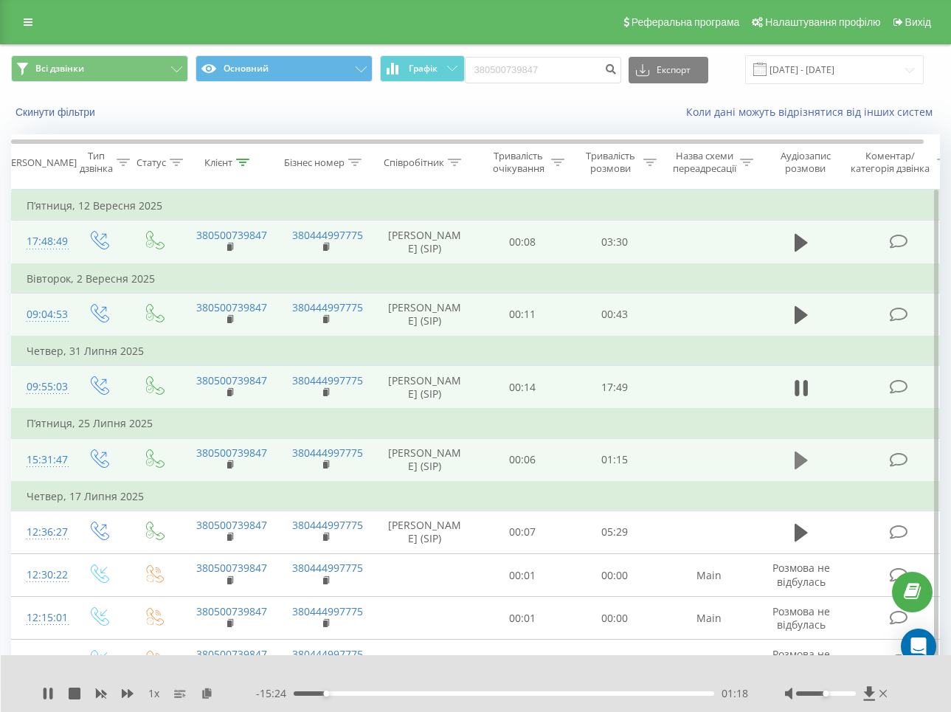
click at [803, 471] on icon at bounding box center [801, 460] width 13 height 21
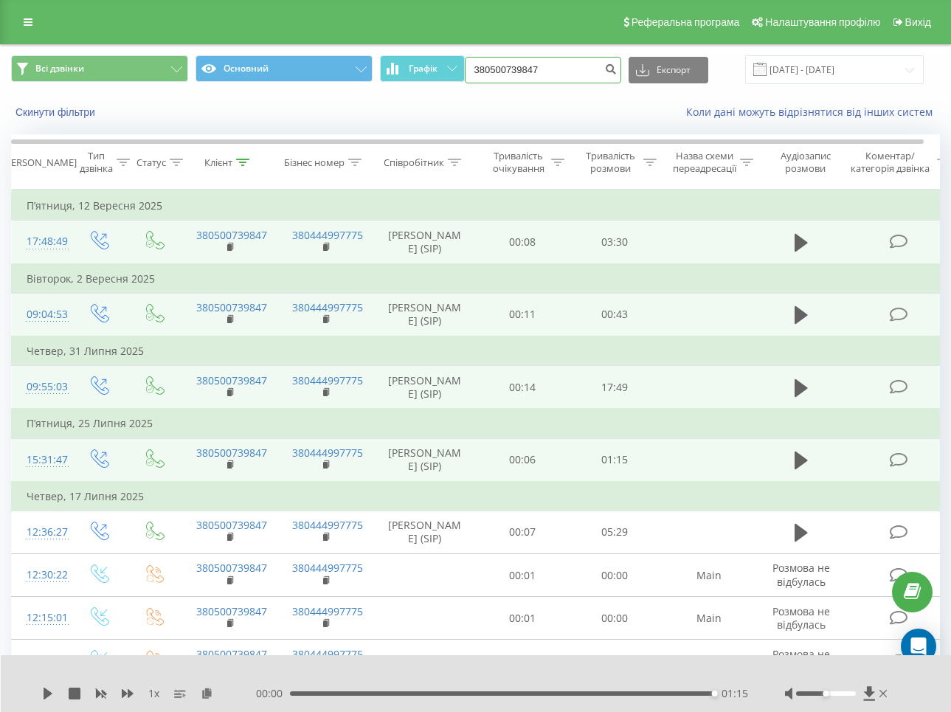
click at [560, 72] on input "380500739847" at bounding box center [543, 70] width 156 height 27
paste input "973191450"
type input "380973191450"
click at [618, 72] on icon "submit" at bounding box center [611, 67] width 13 height 9
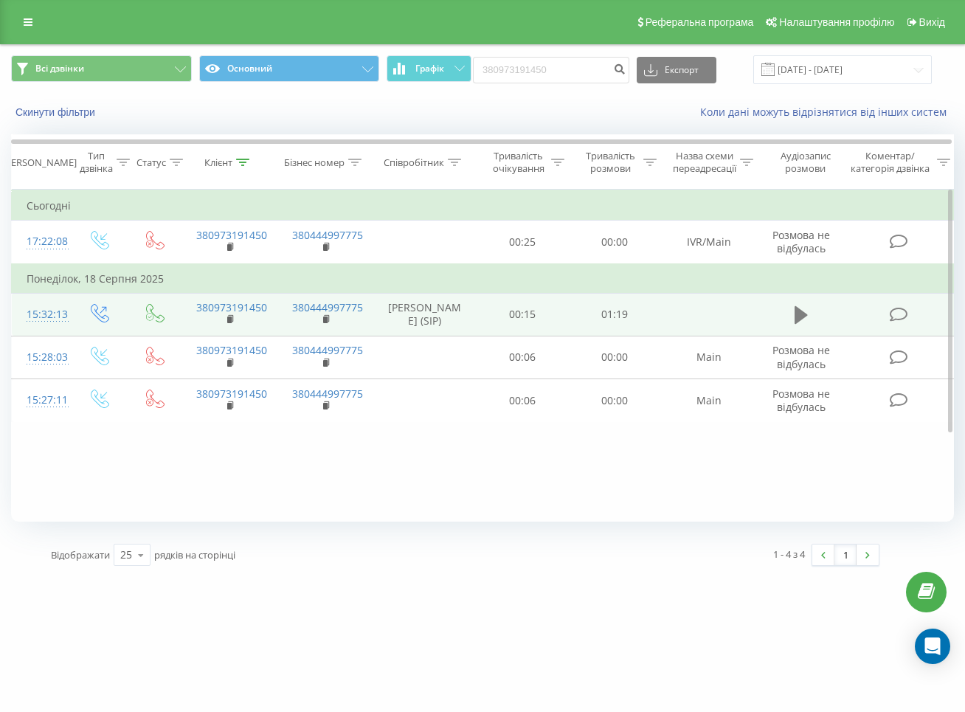
click at [803, 317] on icon at bounding box center [801, 315] width 13 height 18
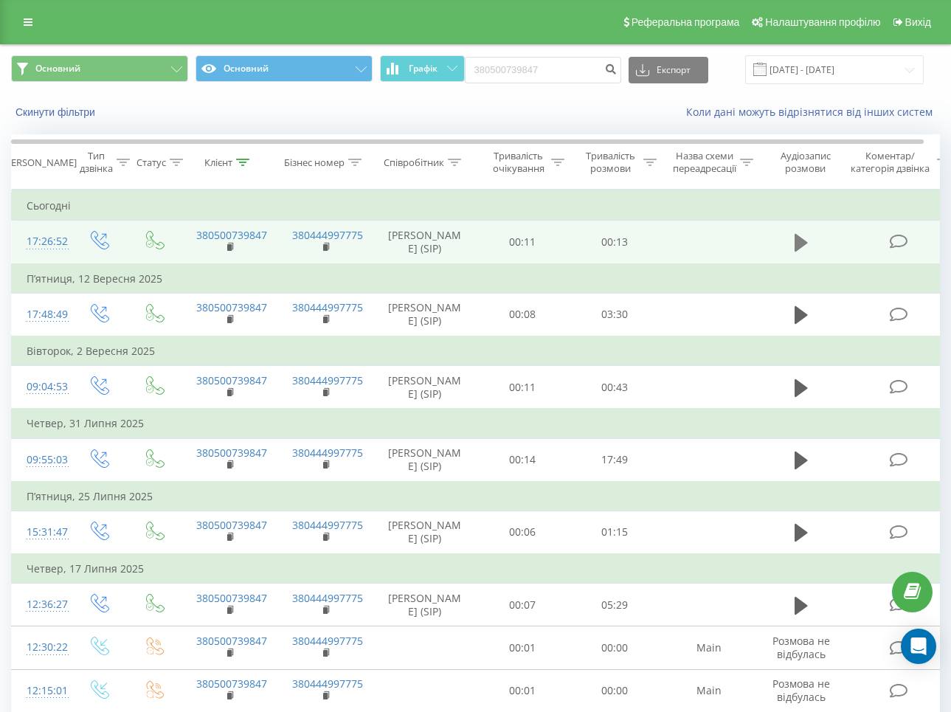
click at [790, 242] on button at bounding box center [801, 243] width 22 height 22
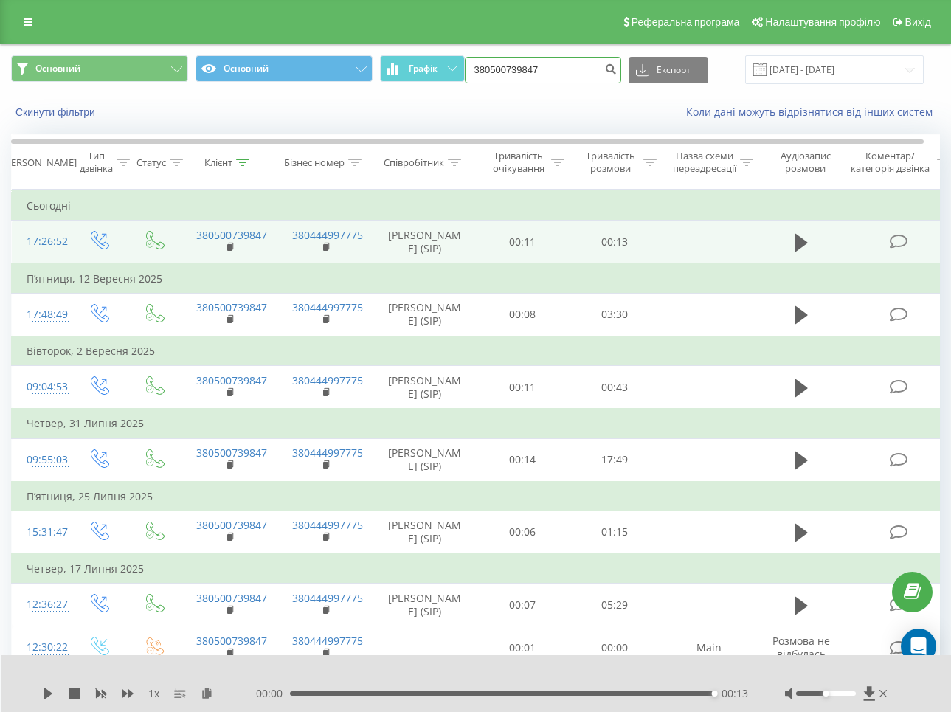
click at [574, 79] on input "380500739847" at bounding box center [543, 70] width 156 height 27
paste input "999636643"
type input "380999636643"
click at [618, 66] on icon "submit" at bounding box center [611, 67] width 13 height 9
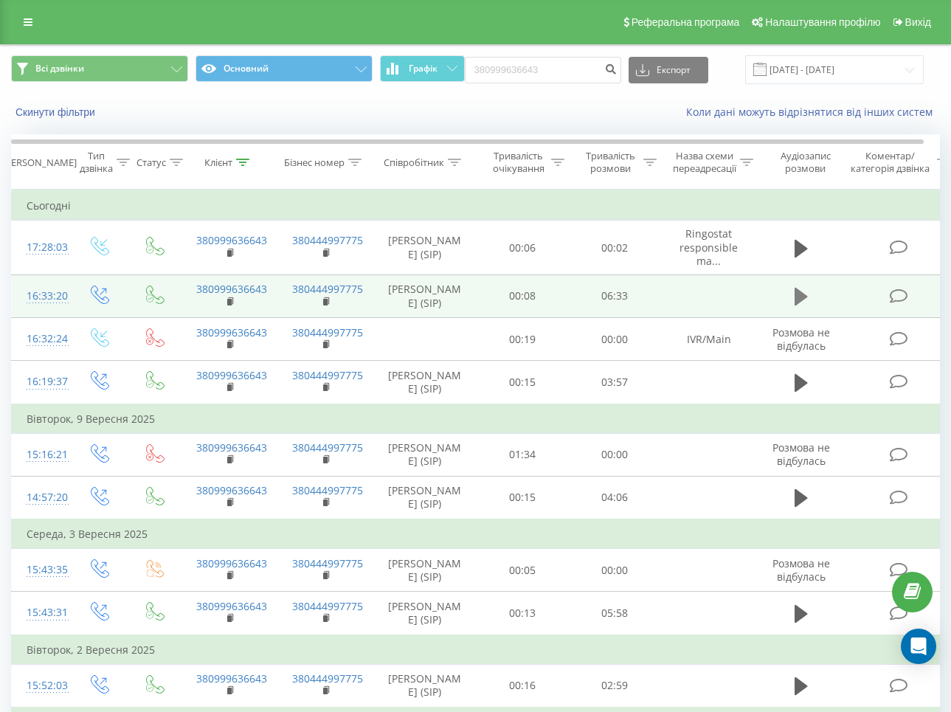
click at [803, 302] on icon at bounding box center [801, 297] width 13 height 18
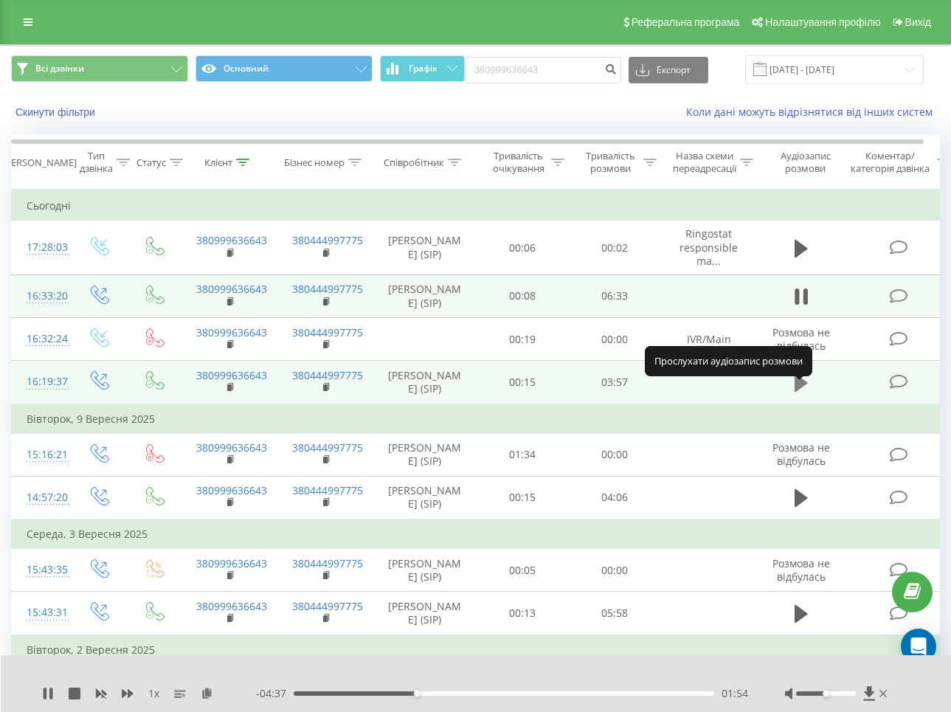
click at [801, 392] on icon at bounding box center [801, 383] width 13 height 18
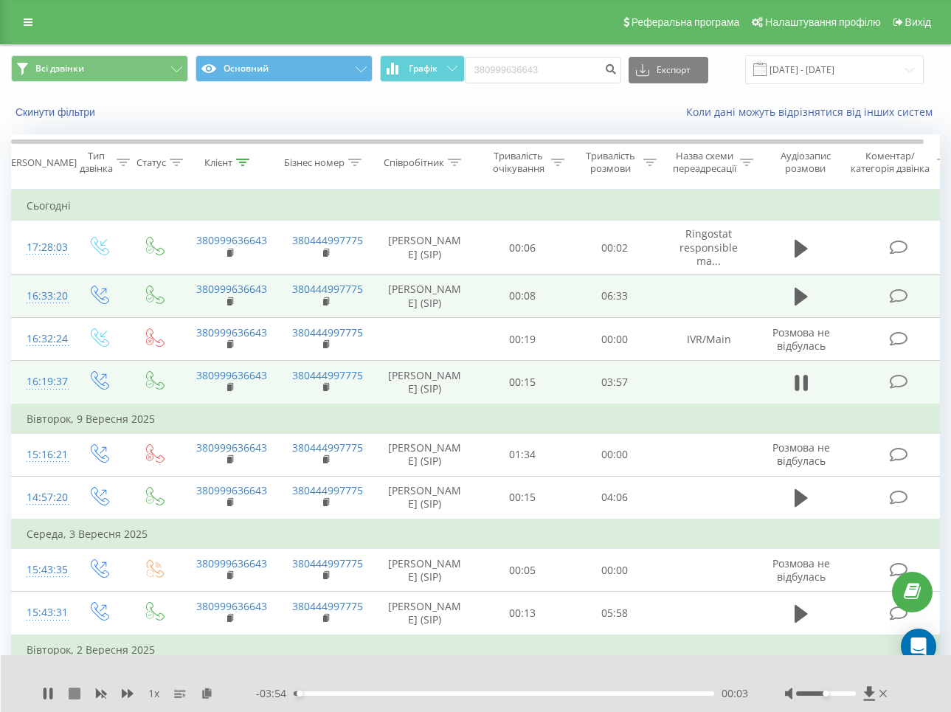
click at [72, 688] on icon at bounding box center [75, 694] width 12 height 12
click at [544, 64] on input "380999636643" at bounding box center [543, 70] width 156 height 27
paste input "678976564"
type input "380678976564"
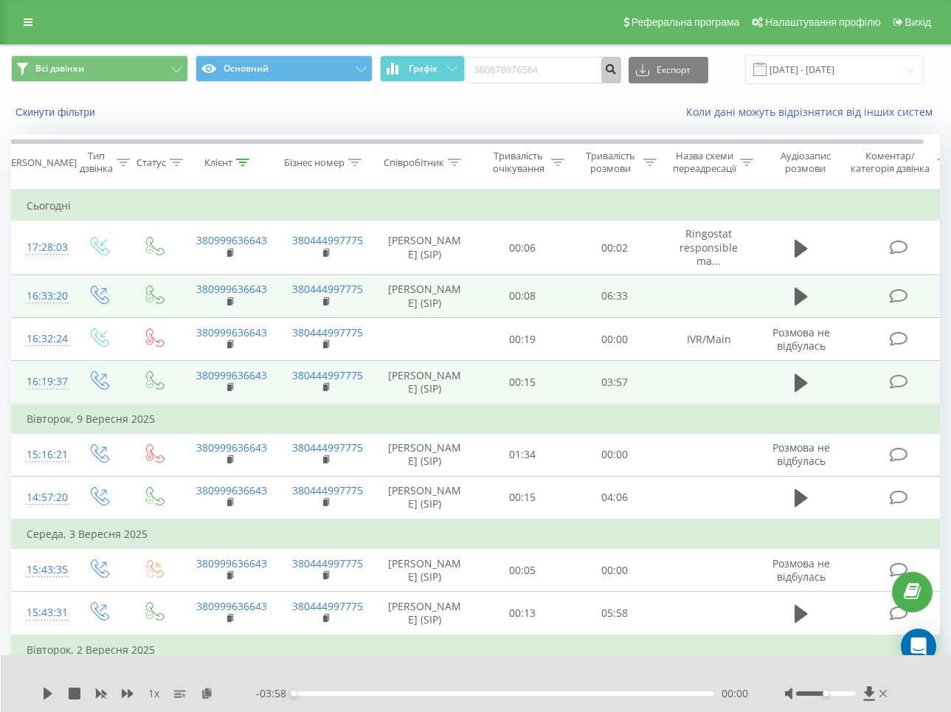
click at [621, 75] on button "submit" at bounding box center [611, 70] width 20 height 27
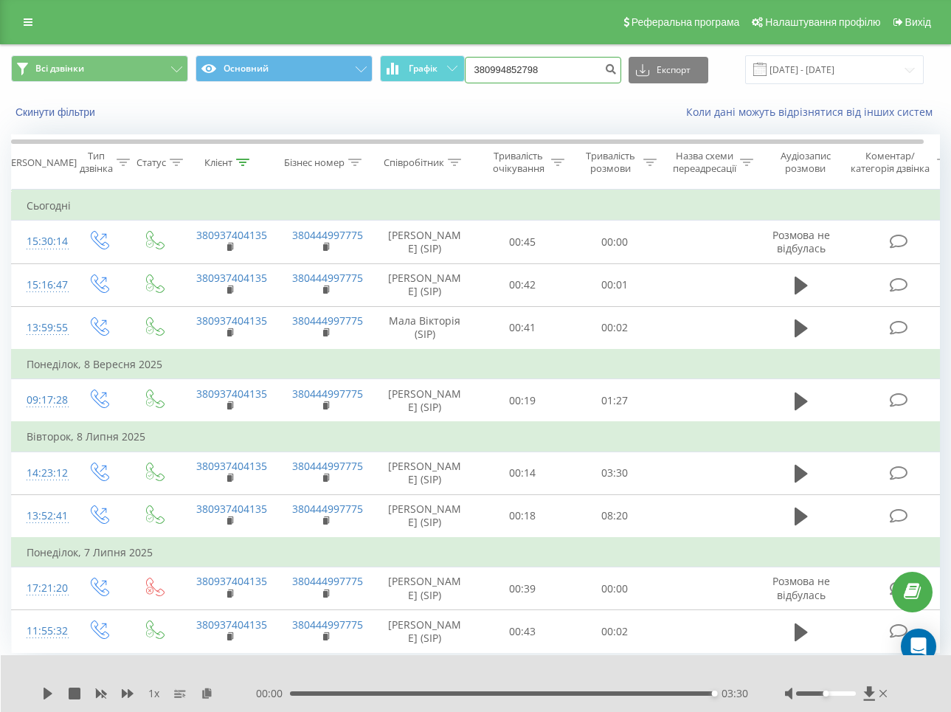
click at [566, 70] on input "380994852798" at bounding box center [543, 70] width 156 height 27
paste input "73191450"
type input "380973191450"
click at [618, 69] on icon "submit" at bounding box center [611, 67] width 13 height 9
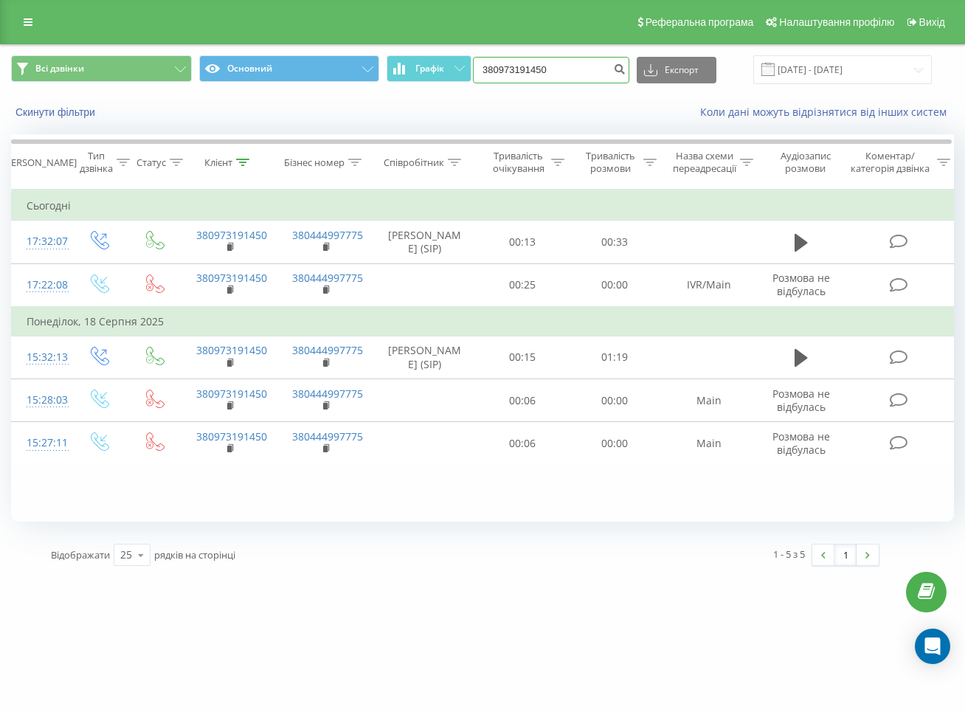
click at [570, 75] on input "380973191450" at bounding box center [551, 70] width 156 height 27
paste input "69992542"
type input "380969992542"
click at [626, 72] on icon "submit" at bounding box center [619, 67] width 13 height 9
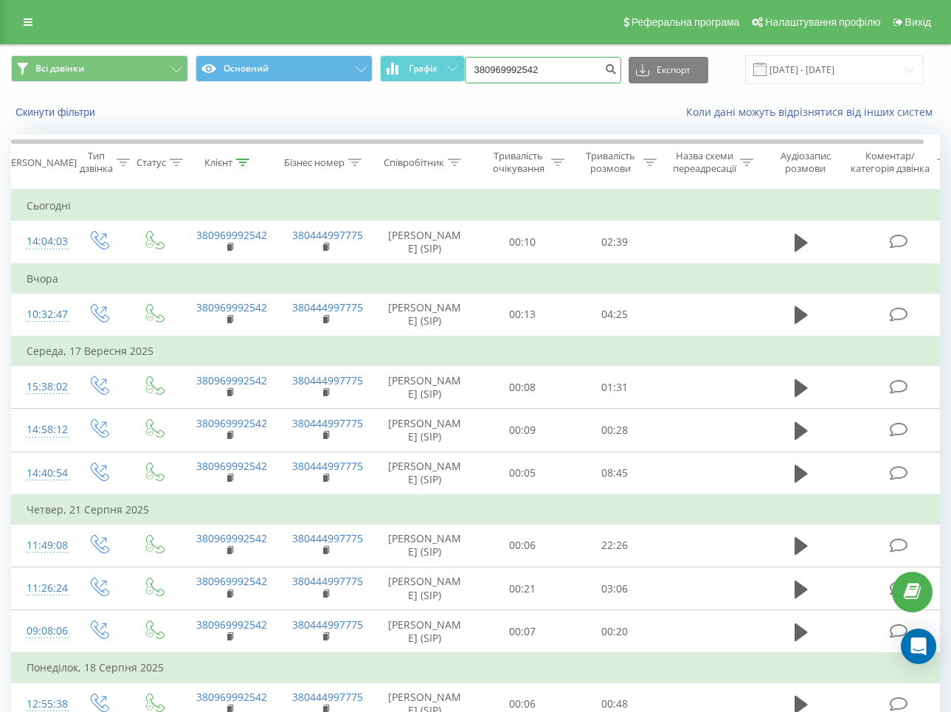
click at [538, 75] on input "380969992542" at bounding box center [543, 70] width 156 height 27
paste input "72769587"
type input "380972769587"
click at [618, 77] on button "submit" at bounding box center [611, 70] width 20 height 27
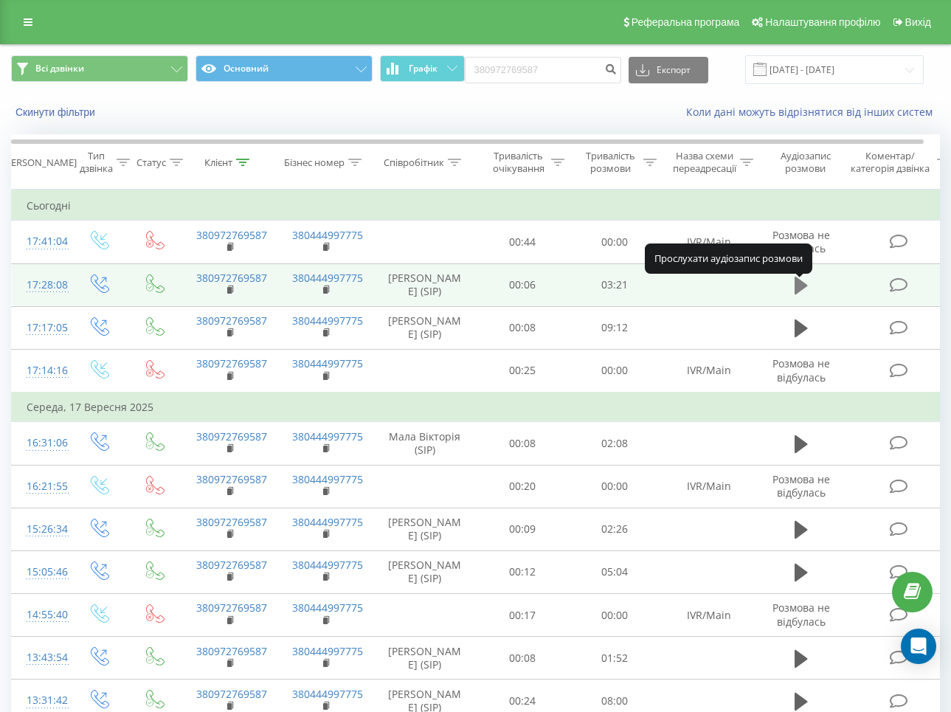
click at [804, 289] on icon at bounding box center [801, 286] width 13 height 18
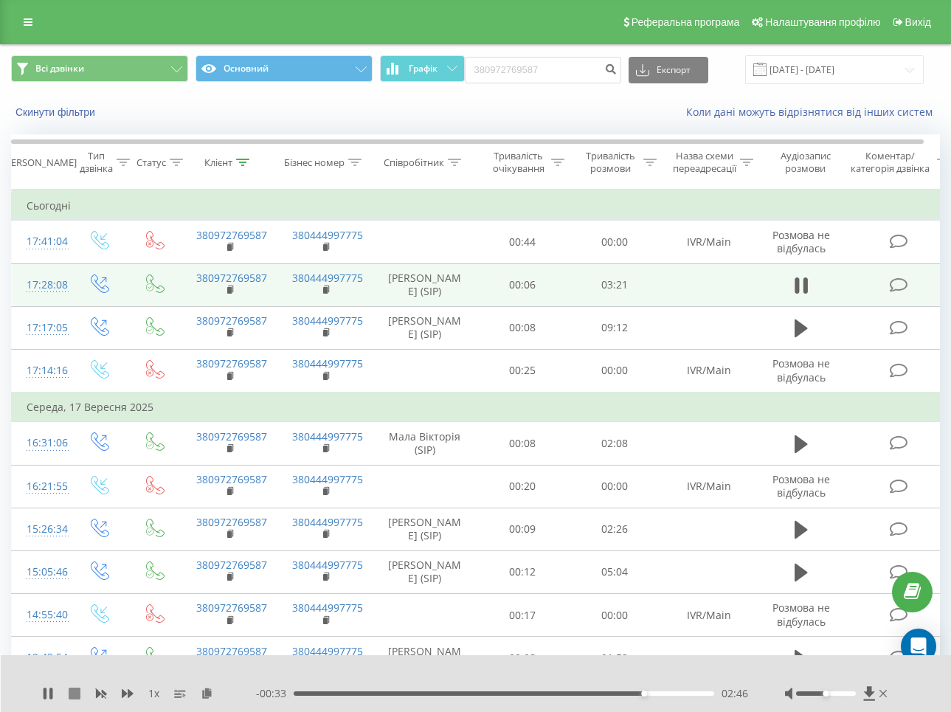
click at [75, 695] on icon at bounding box center [75, 694] width 12 height 12
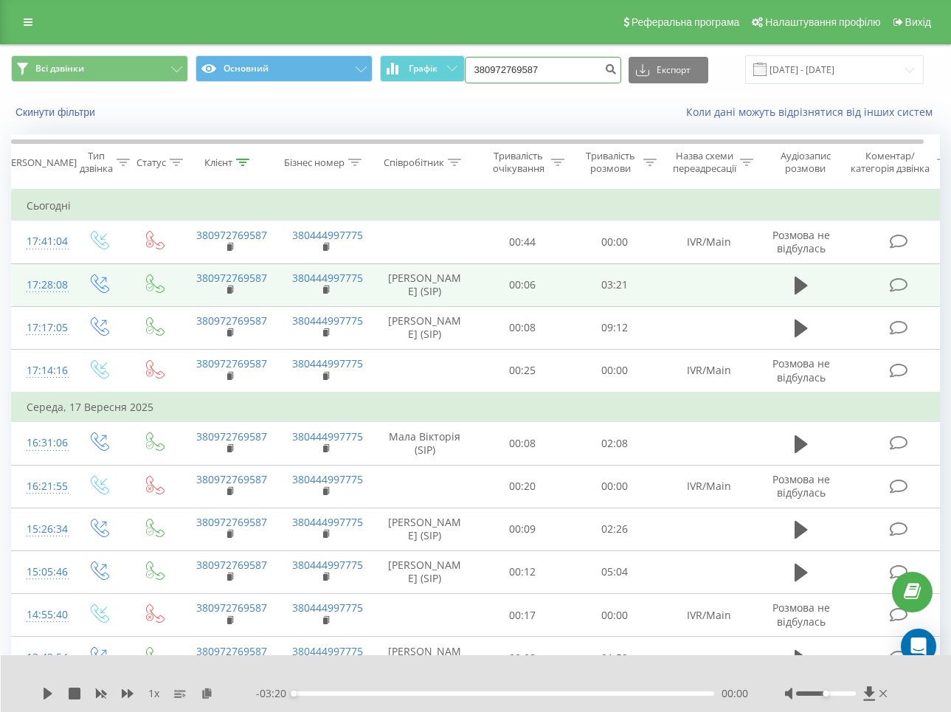
click at [513, 60] on input "380972769587" at bounding box center [543, 70] width 156 height 27
paste input "684961014"
type input "380684961014"
click at [618, 71] on icon "submit" at bounding box center [611, 67] width 13 height 9
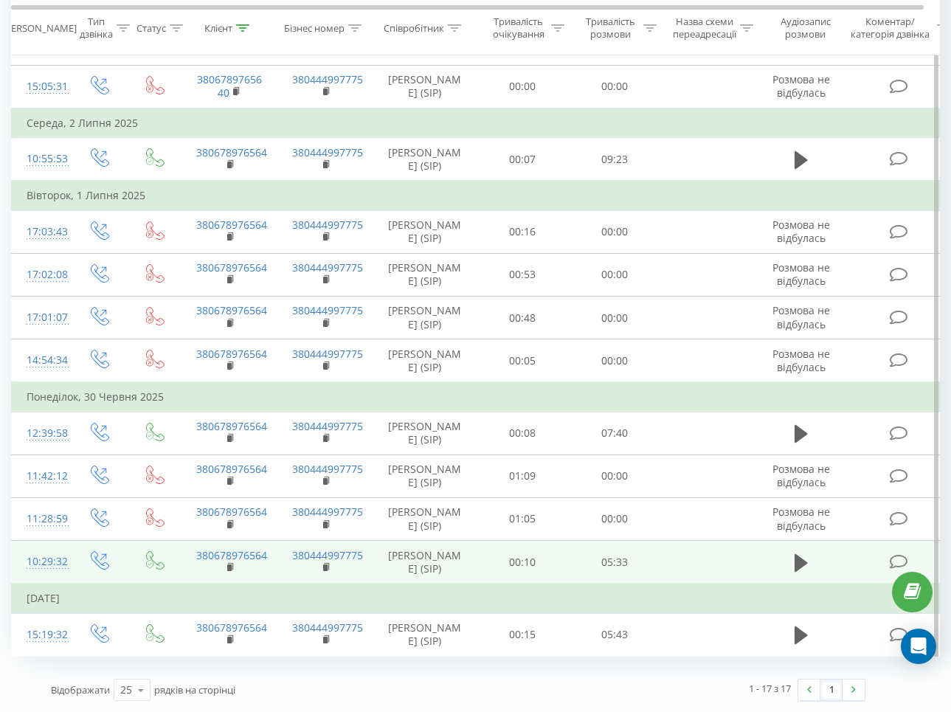
scroll to position [597, 0]
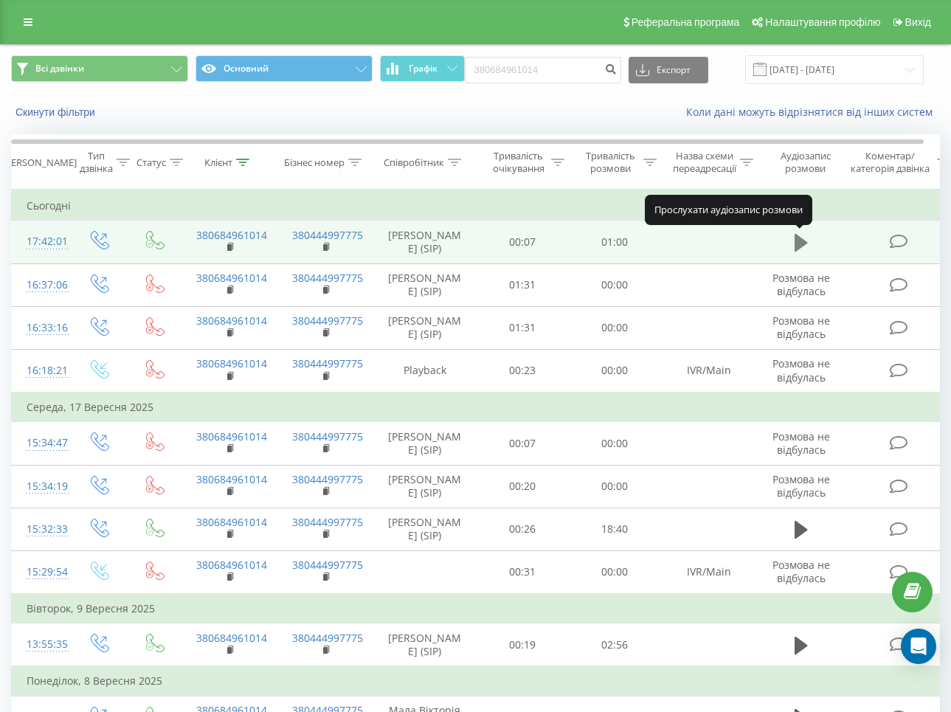
click at [799, 235] on icon at bounding box center [801, 242] width 13 height 21
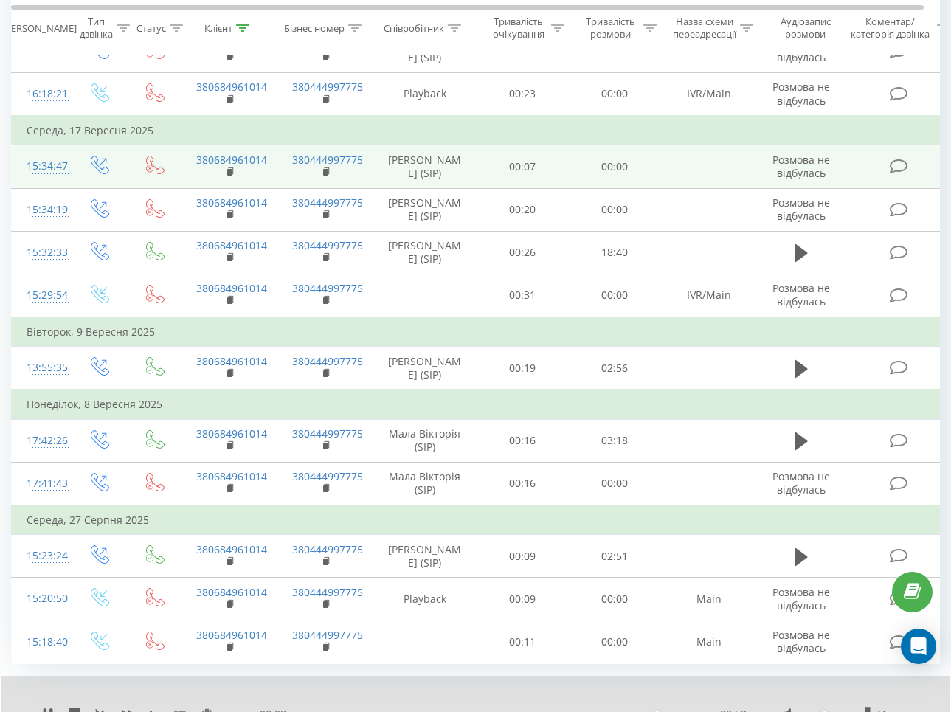
scroll to position [364, 0]
